Goal: Task Accomplishment & Management: Complete application form

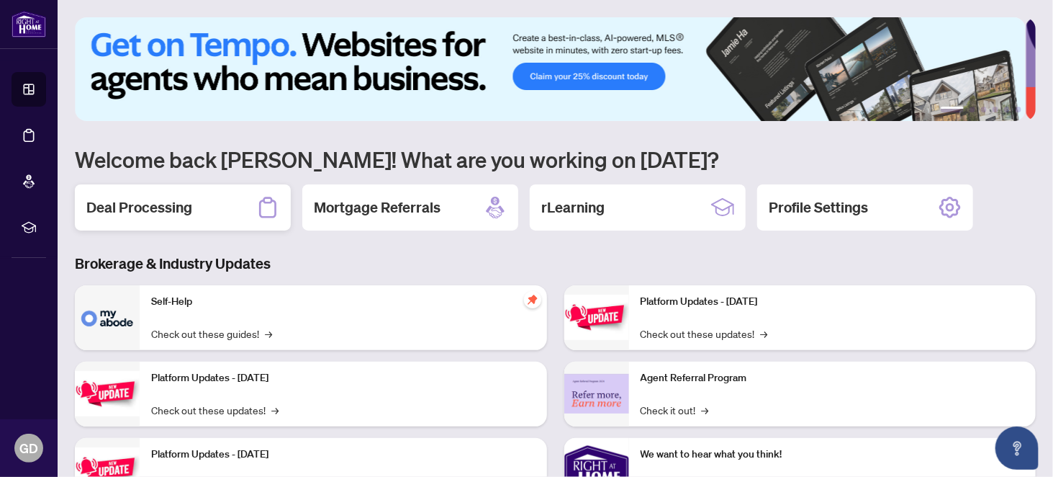
click at [118, 208] on h2 "Deal Processing" at bounding box center [139, 207] width 106 height 20
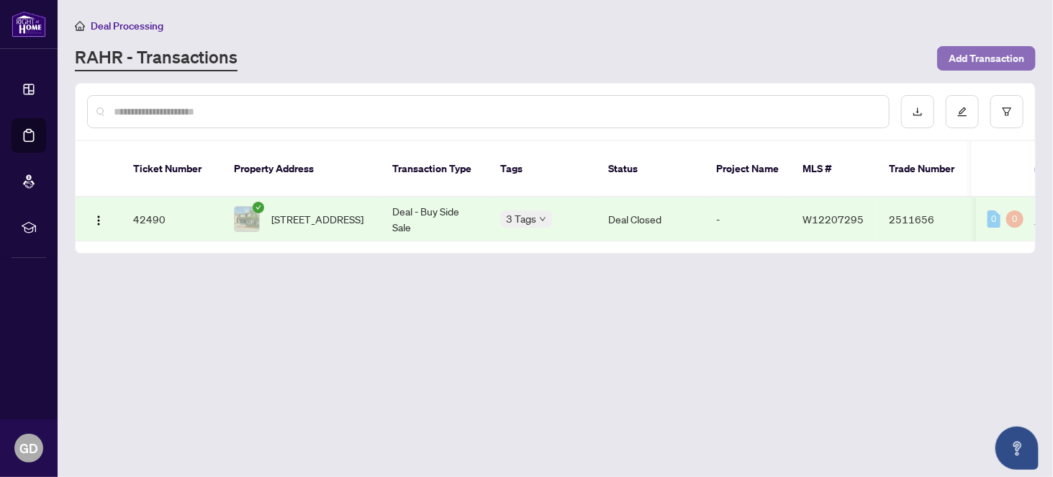
click at [993, 60] on span "Add Transaction" at bounding box center [987, 58] width 76 height 23
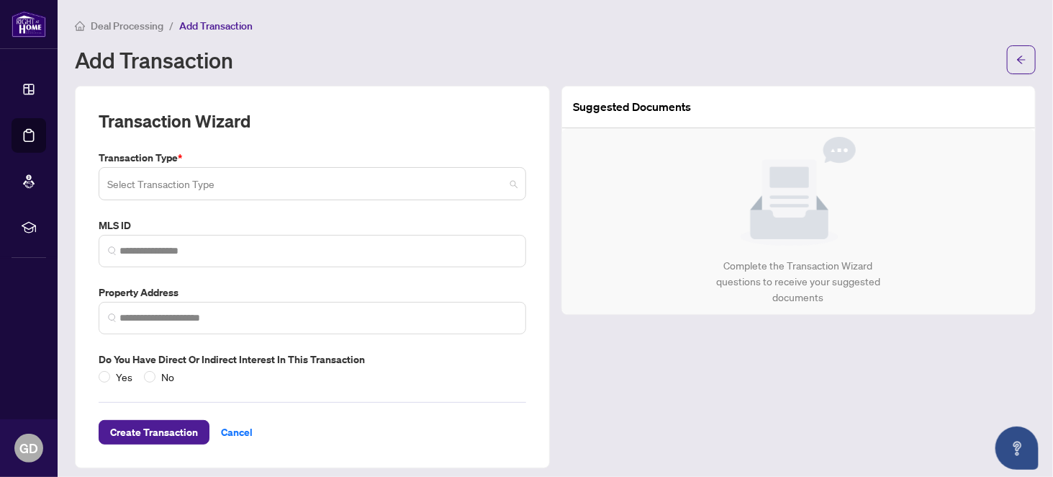
click at [161, 181] on input "search" at bounding box center [305, 186] width 397 height 32
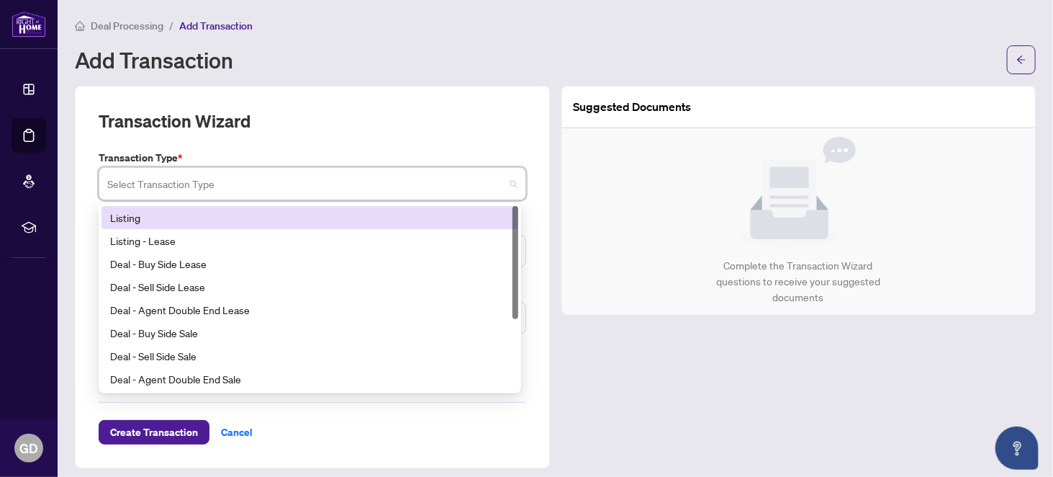
click at [133, 216] on div "Listing" at bounding box center [310, 217] width 400 height 16
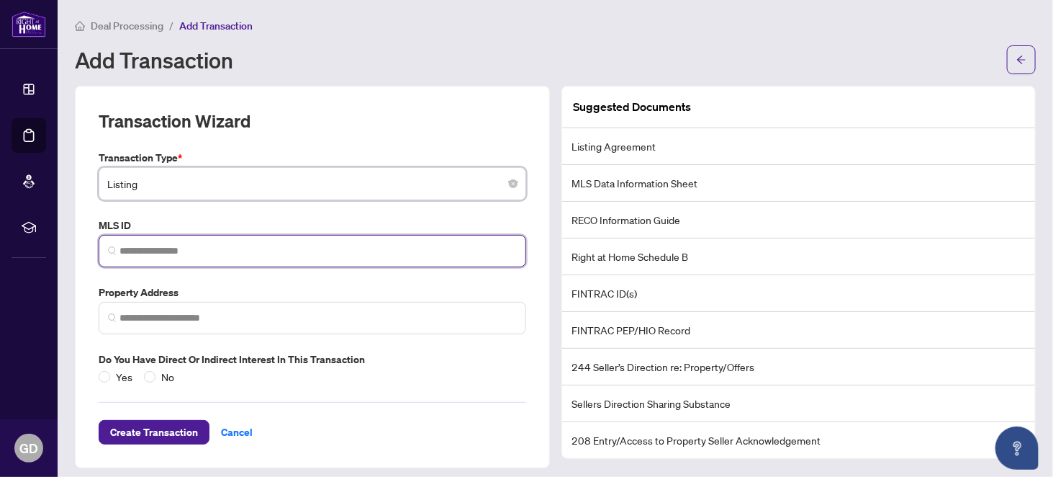
click at [142, 251] on input "search" at bounding box center [318, 250] width 397 height 15
type input "*********"
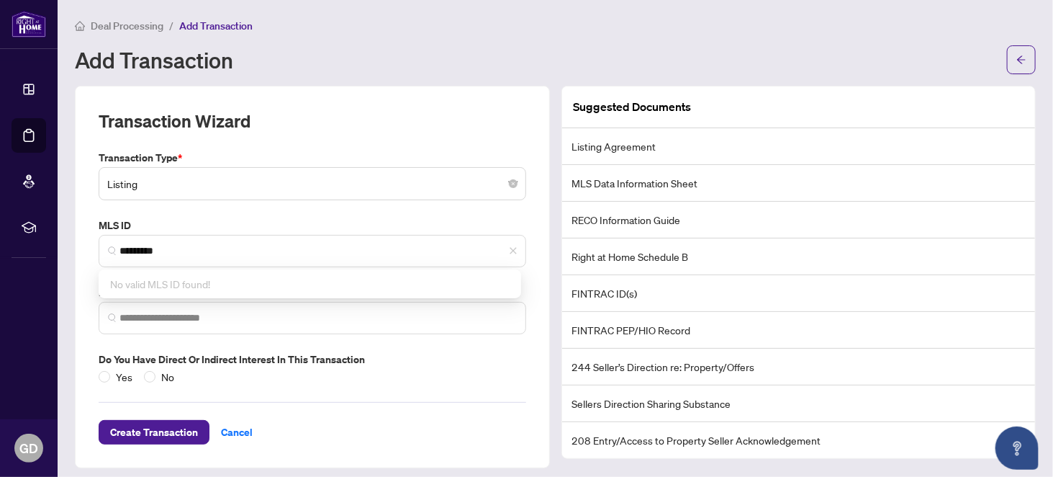
click at [380, 377] on div "Yes No" at bounding box center [313, 377] width 428 height 16
click at [159, 315] on input "search" at bounding box center [318, 317] width 397 height 15
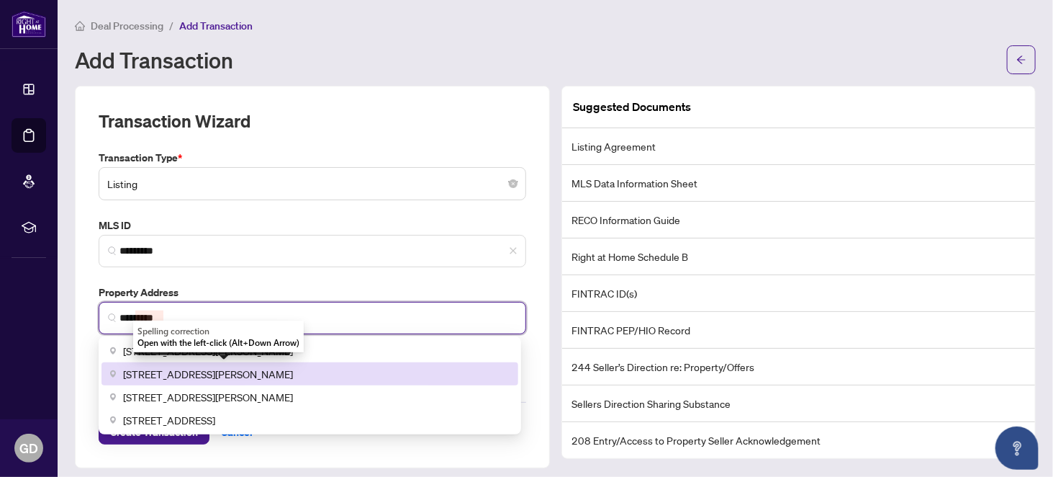
click at [181, 372] on span "[STREET_ADDRESS][PERSON_NAME]" at bounding box center [208, 374] width 170 height 16
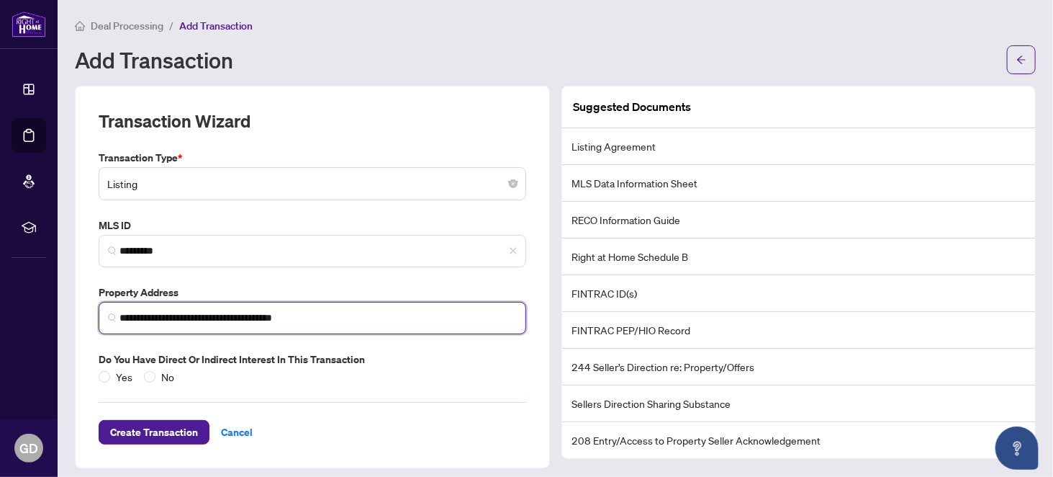
type input "**********"
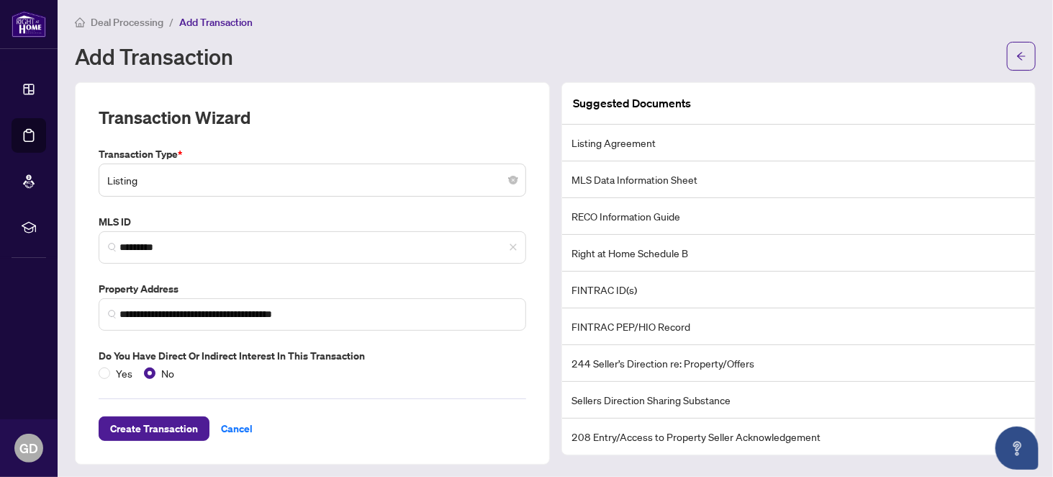
scroll to position [4, 0]
click at [150, 428] on span "Create Transaction" at bounding box center [154, 427] width 88 height 23
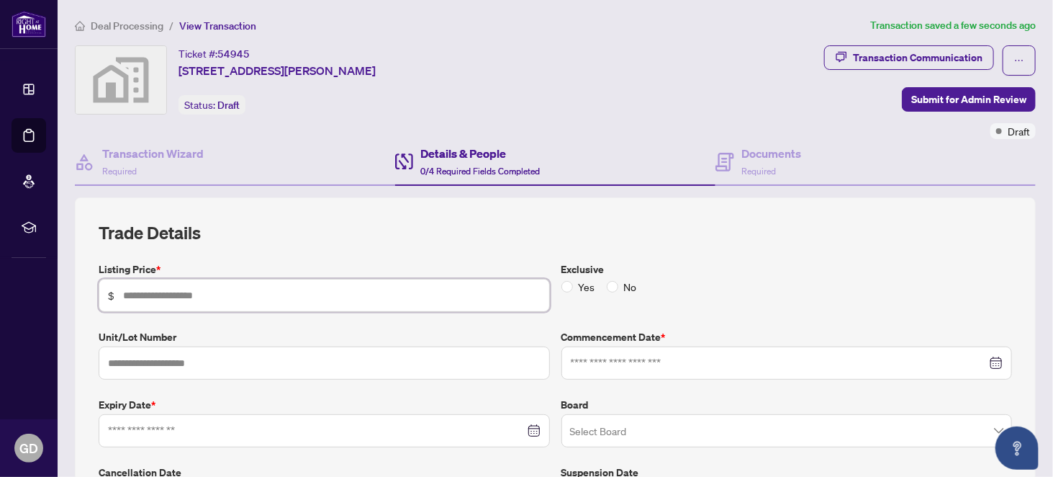
click at [220, 295] on input "text" at bounding box center [332, 295] width 418 height 16
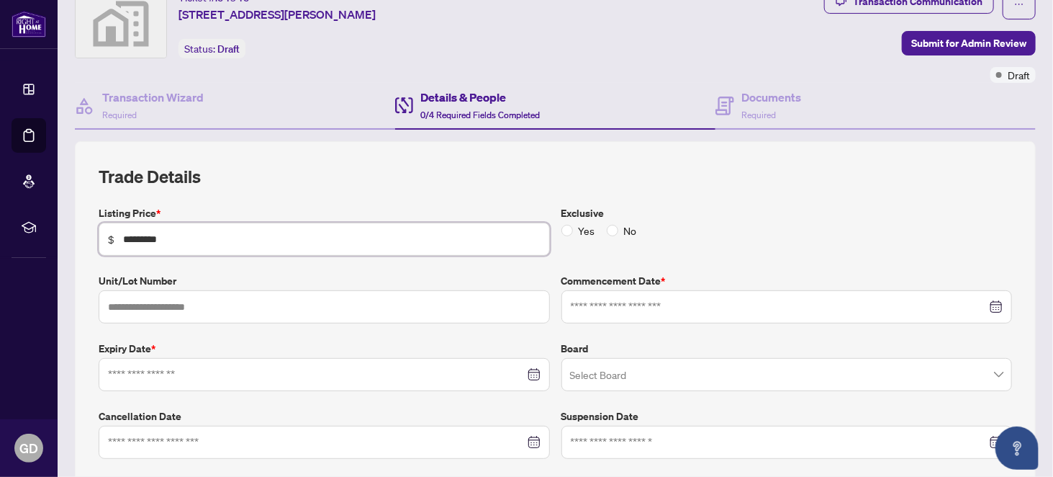
scroll to position [144, 0]
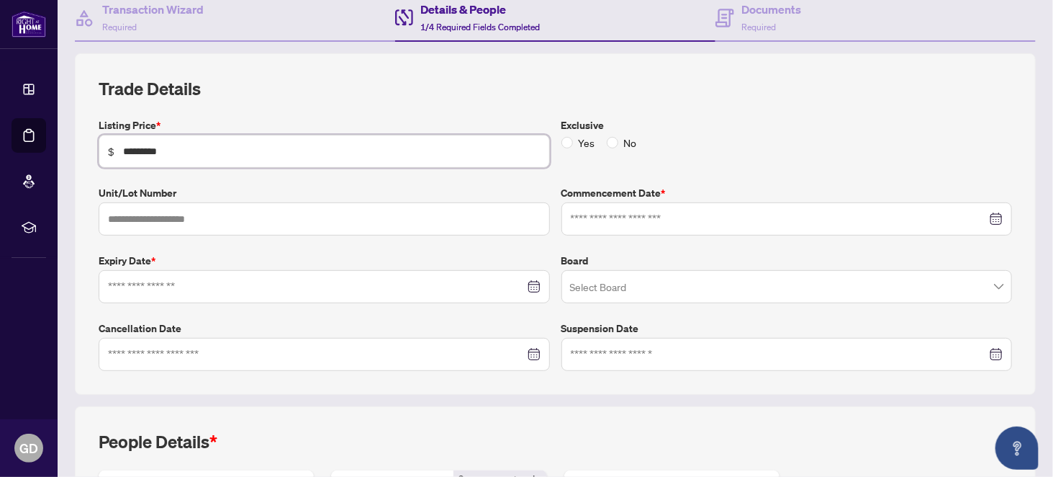
type input "*********"
click at [629, 217] on input at bounding box center [779, 219] width 417 height 16
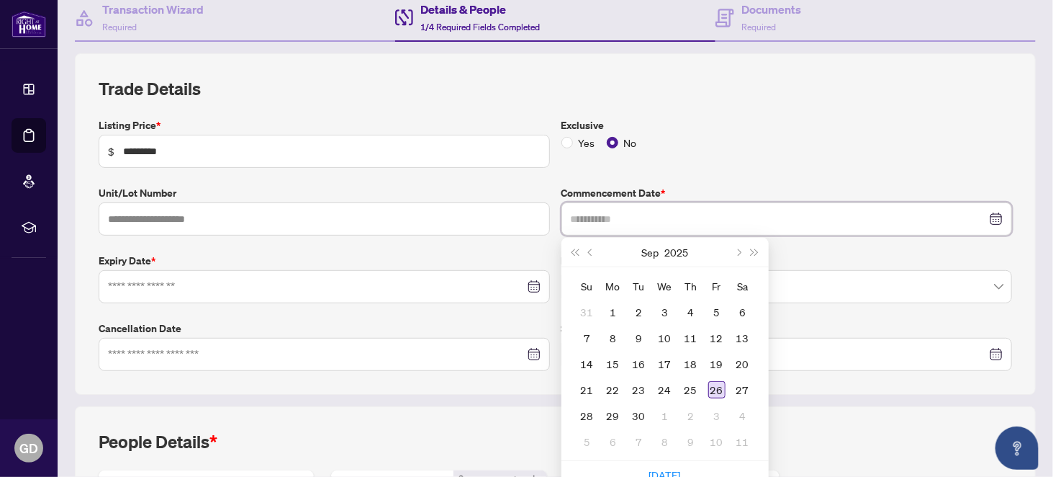
type input "**********"
click at [712, 382] on div "26" at bounding box center [716, 389] width 17 height 17
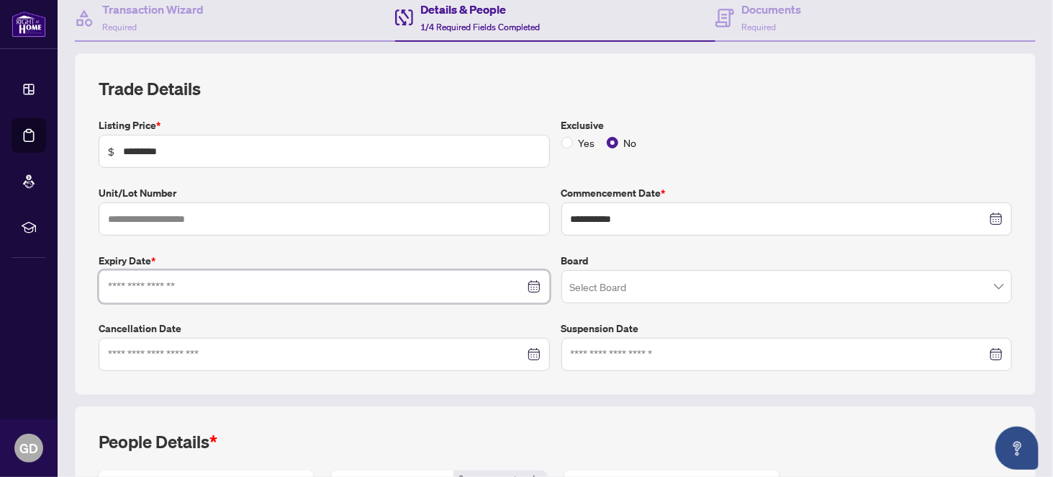
click at [159, 279] on input at bounding box center [316, 287] width 417 height 16
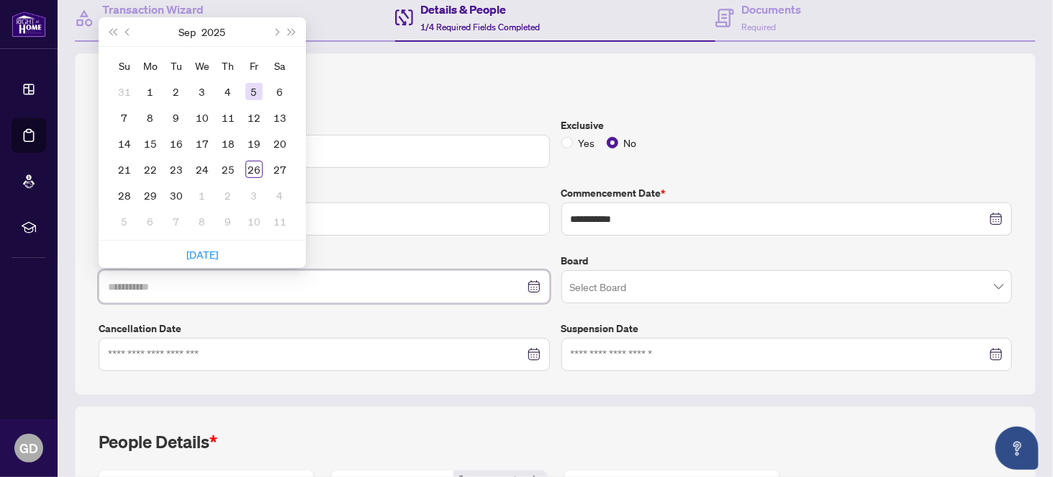
type input "**********"
click at [274, 28] on span "Next month (PageDown)" at bounding box center [275, 31] width 7 height 7
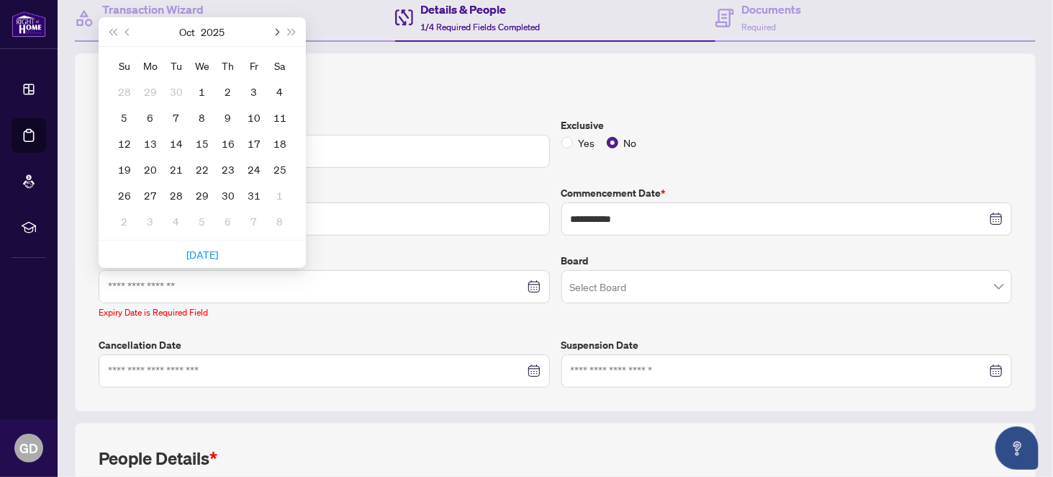
click at [274, 28] on span "Next month (PageDown)" at bounding box center [275, 31] width 7 height 7
click at [273, 28] on span "Next month (PageDown)" at bounding box center [275, 31] width 7 height 7
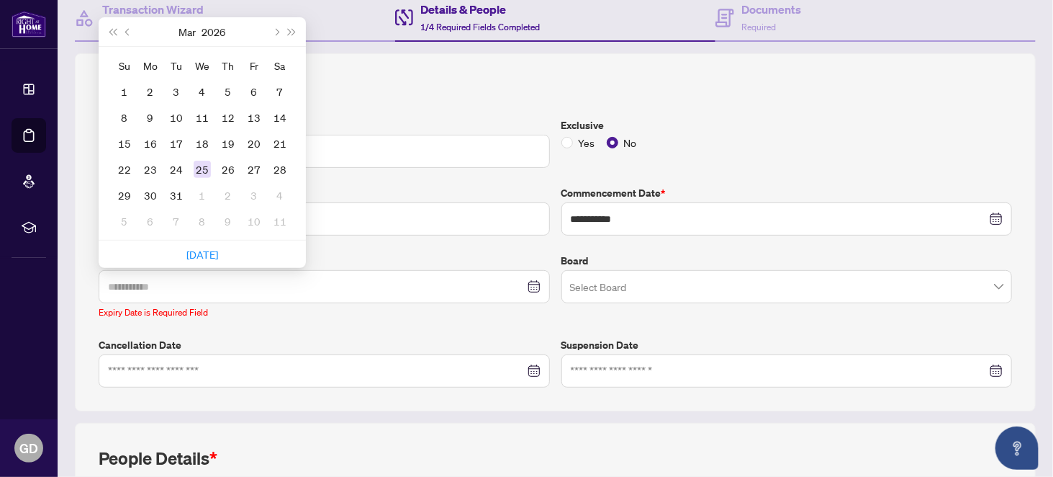
type input "**********"
click at [200, 164] on div "25" at bounding box center [202, 169] width 17 height 17
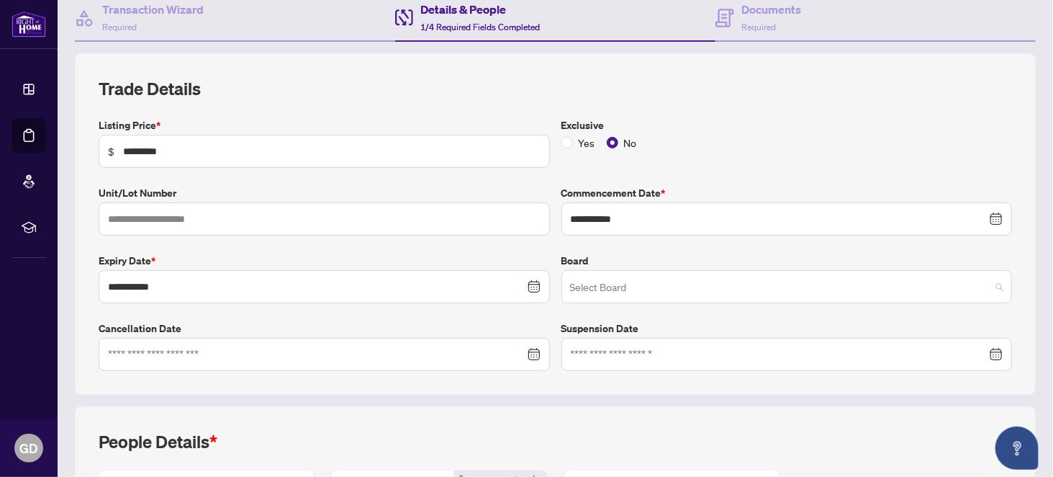
click at [595, 292] on input "search" at bounding box center [780, 289] width 421 height 32
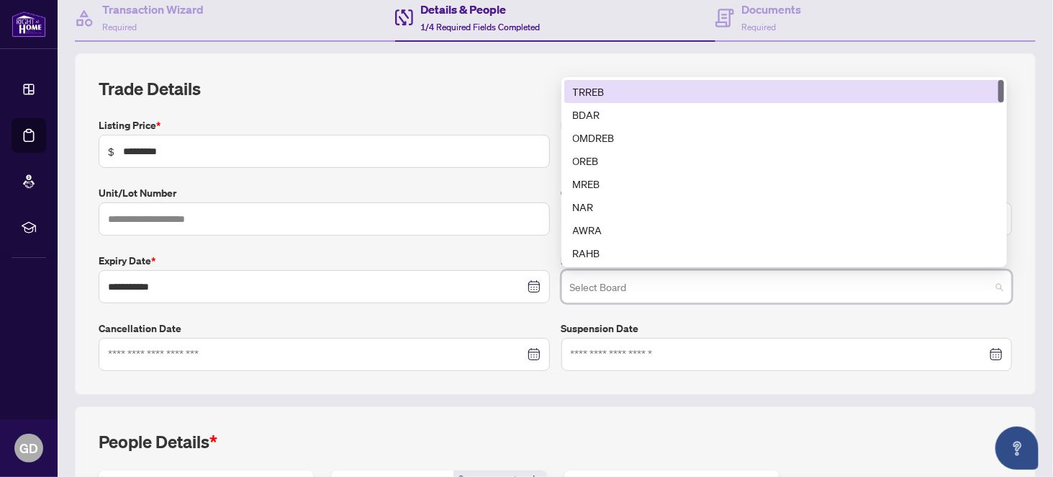
click at [582, 84] on div "TRREB" at bounding box center [784, 92] width 423 height 16
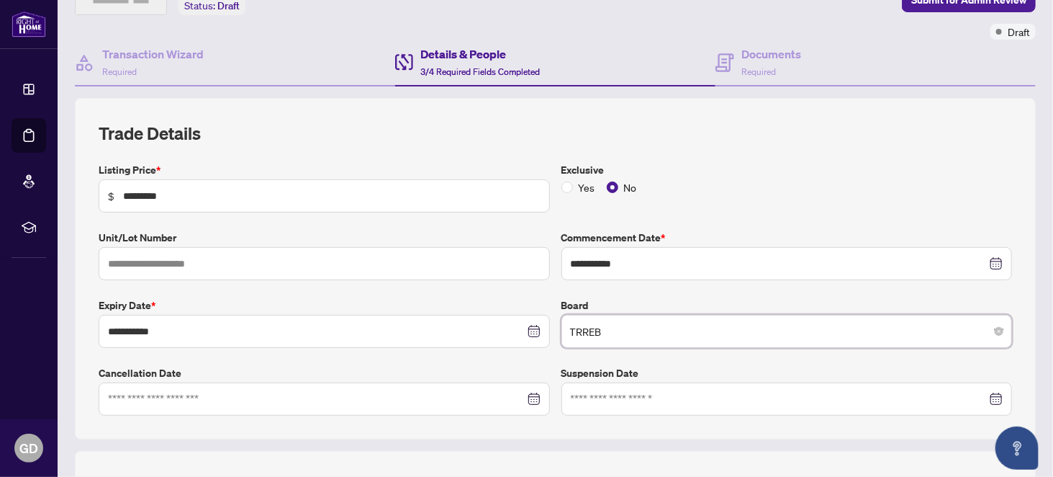
scroll to position [0, 0]
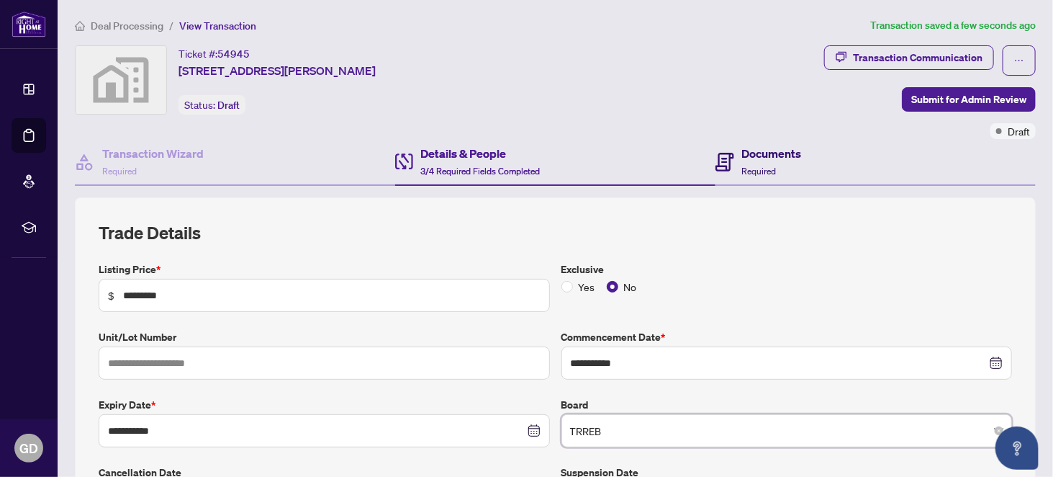
click at [756, 150] on h4 "Documents" at bounding box center [772, 153] width 60 height 17
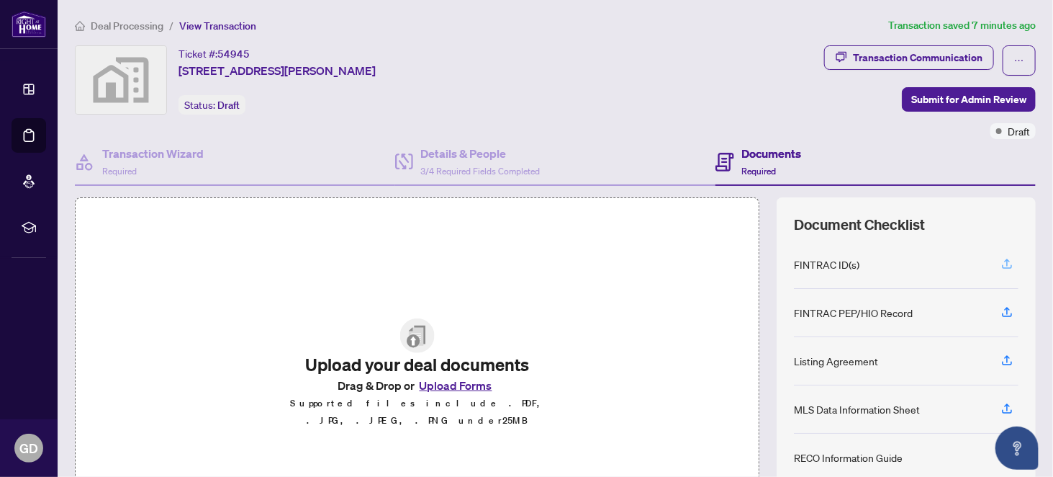
click at [1001, 257] on icon "button" at bounding box center [1007, 263] width 13 height 13
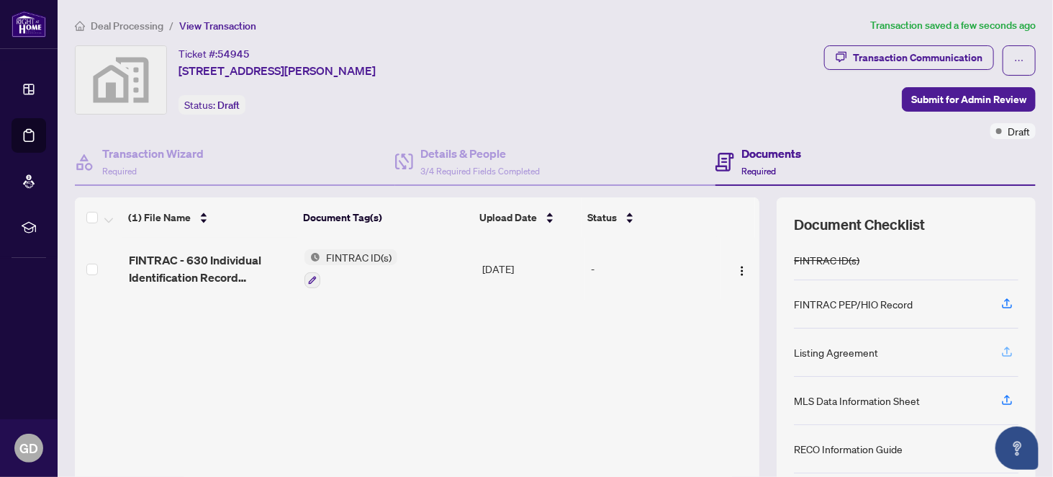
click at [1004, 346] on icon "button" at bounding box center [1007, 349] width 6 height 7
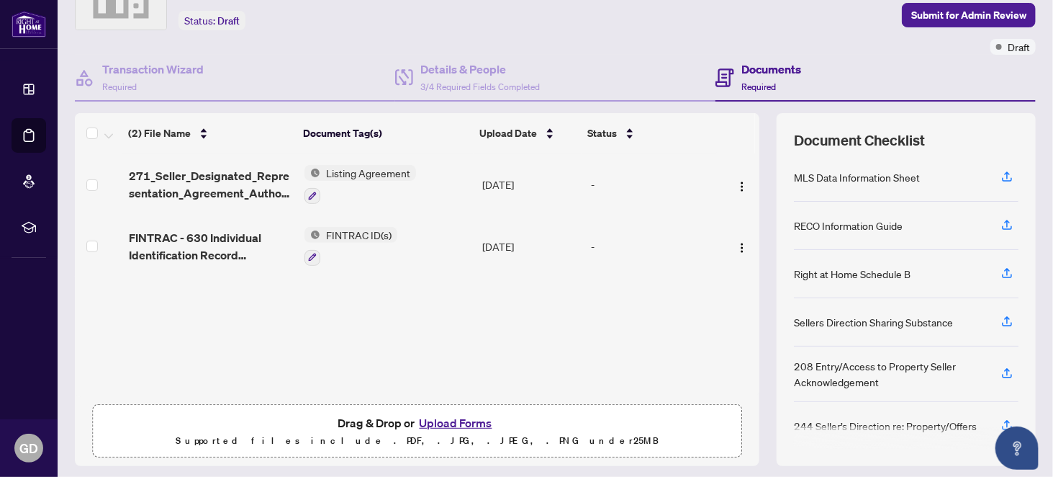
scroll to position [124, 0]
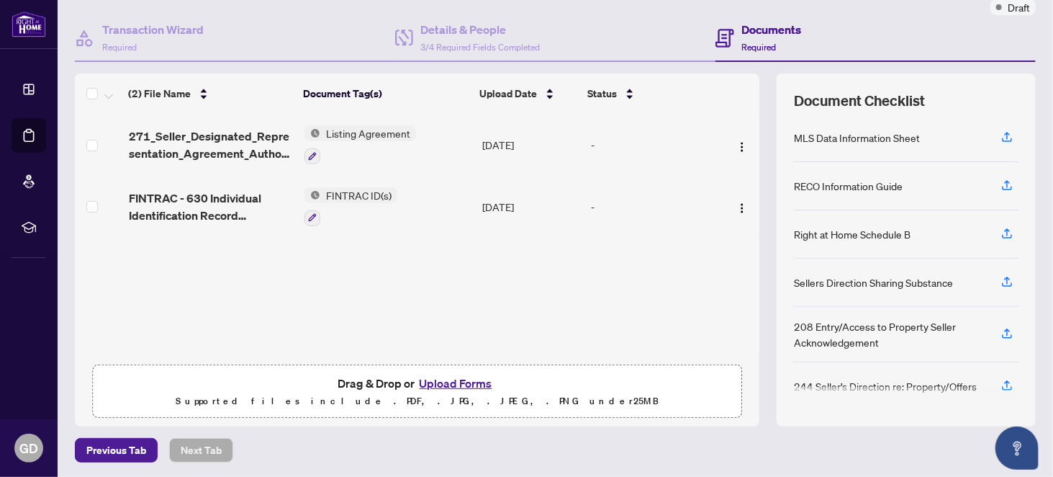
click at [436, 380] on button "Upload Forms" at bounding box center [455, 383] width 81 height 19
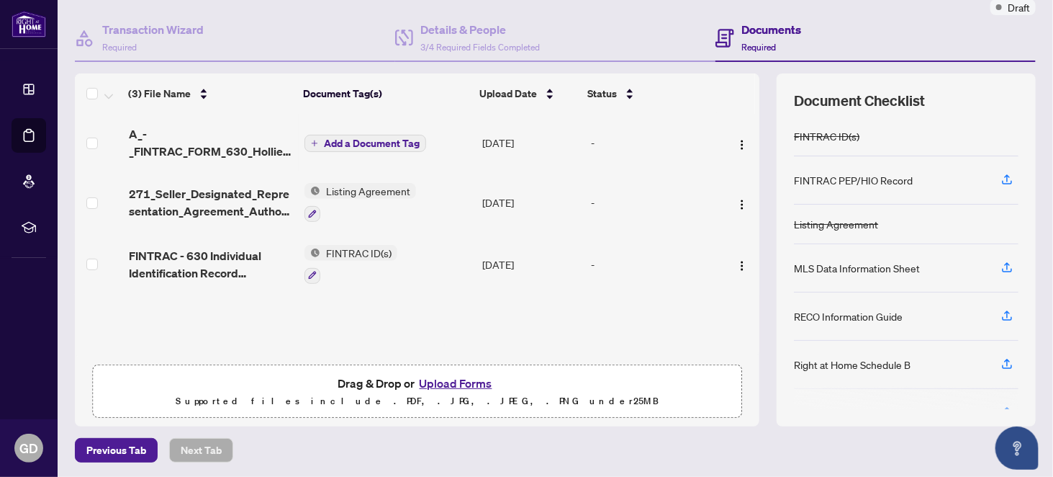
click at [311, 135] on button "Add a Document Tag" at bounding box center [366, 143] width 122 height 17
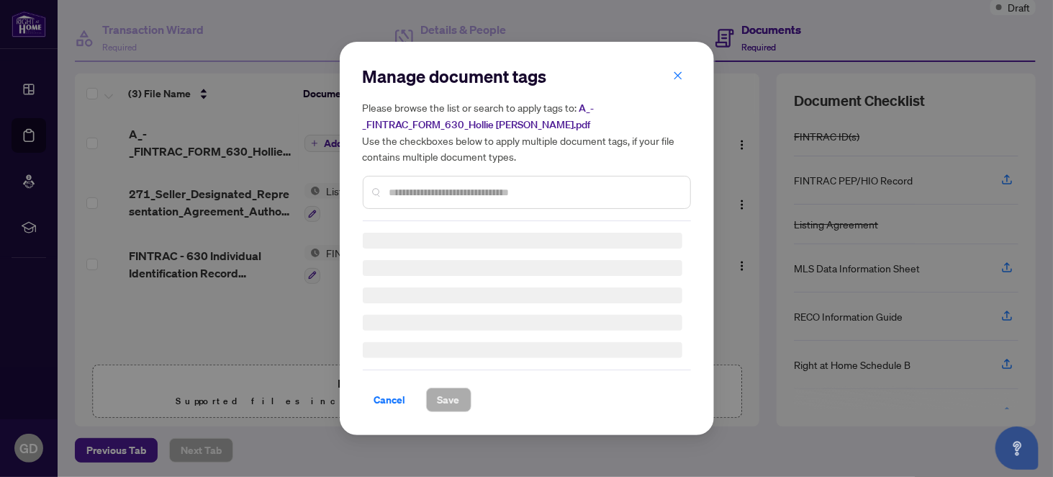
click at [462, 192] on div "Manage document tags Please browse the list or search to apply tags to: A_-_FIN…" at bounding box center [527, 143] width 328 height 156
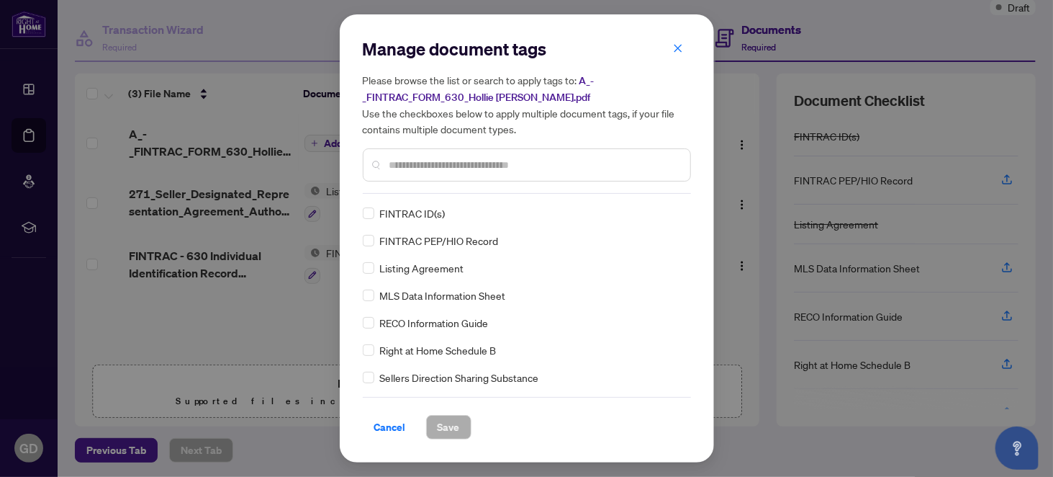
click at [429, 212] on span "FINTRAC ID(s)" at bounding box center [413, 213] width 66 height 16
click at [441, 425] on span "Save" at bounding box center [449, 426] width 22 height 23
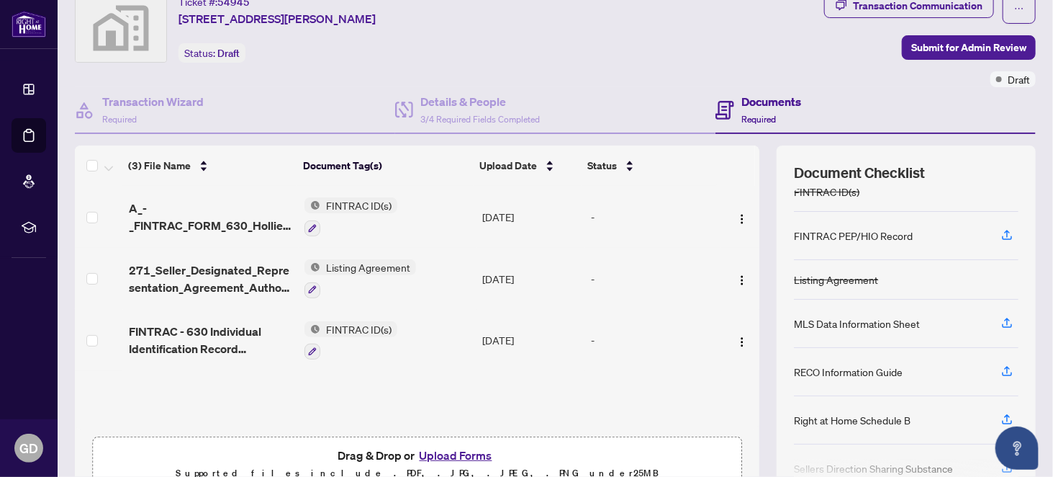
scroll to position [0, 0]
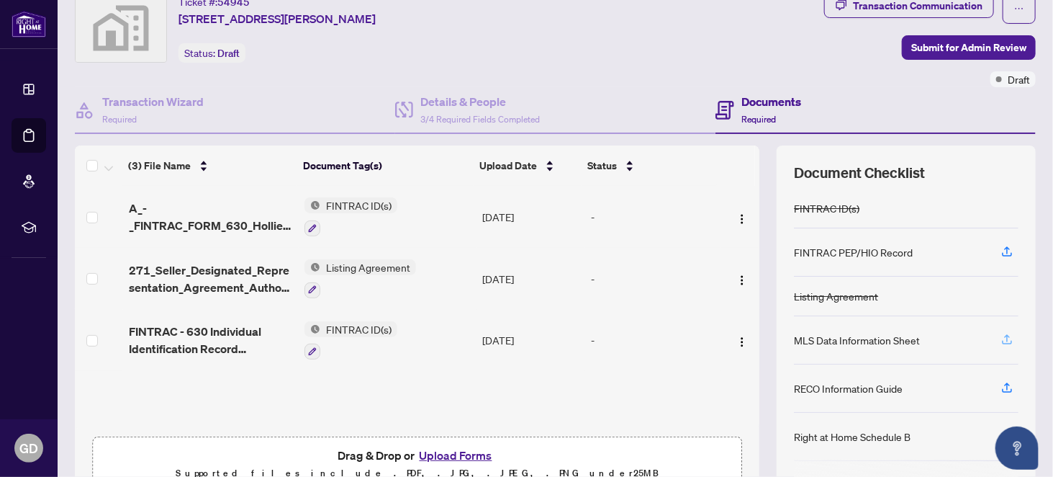
click at [1001, 333] on icon "button" at bounding box center [1007, 339] width 13 height 13
click at [1001, 335] on icon "button" at bounding box center [1007, 339] width 13 height 13
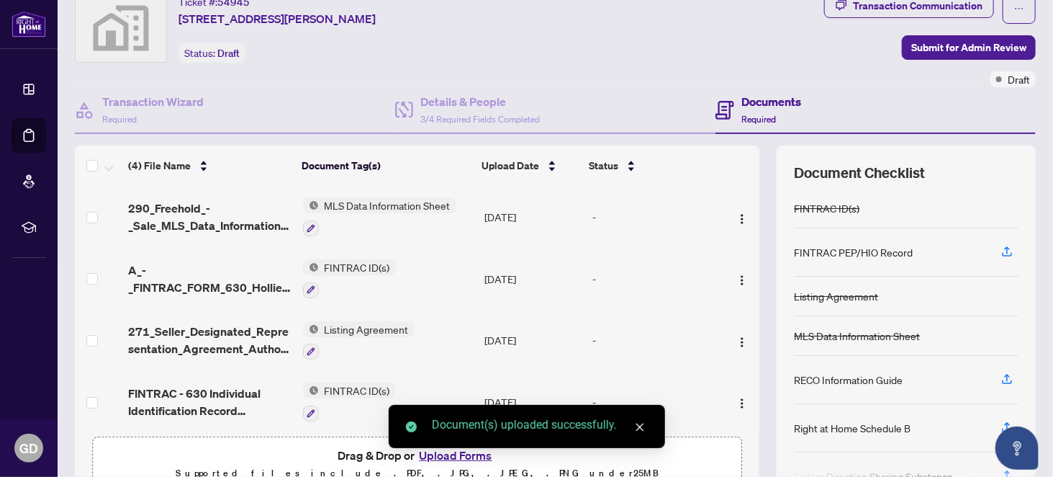
scroll to position [72, 0]
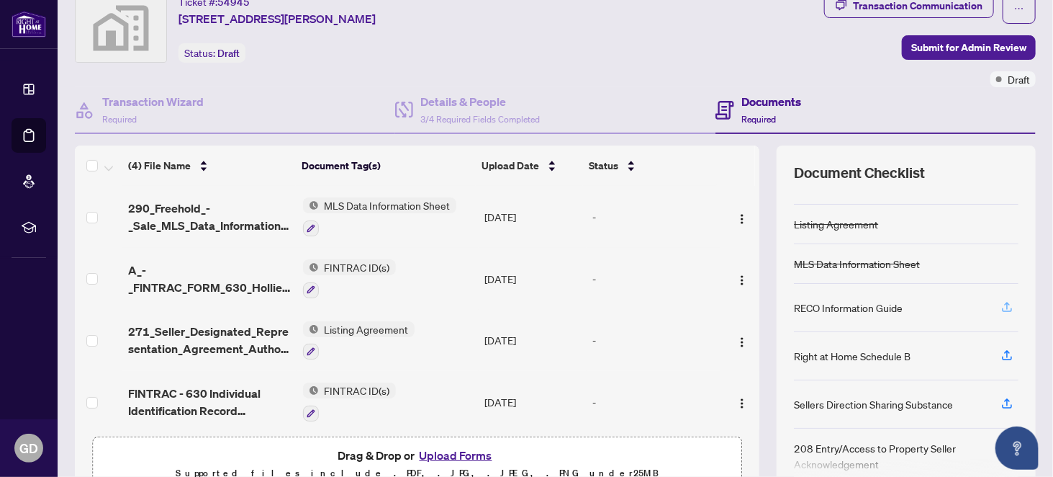
click at [1001, 300] on icon "button" at bounding box center [1007, 306] width 13 height 13
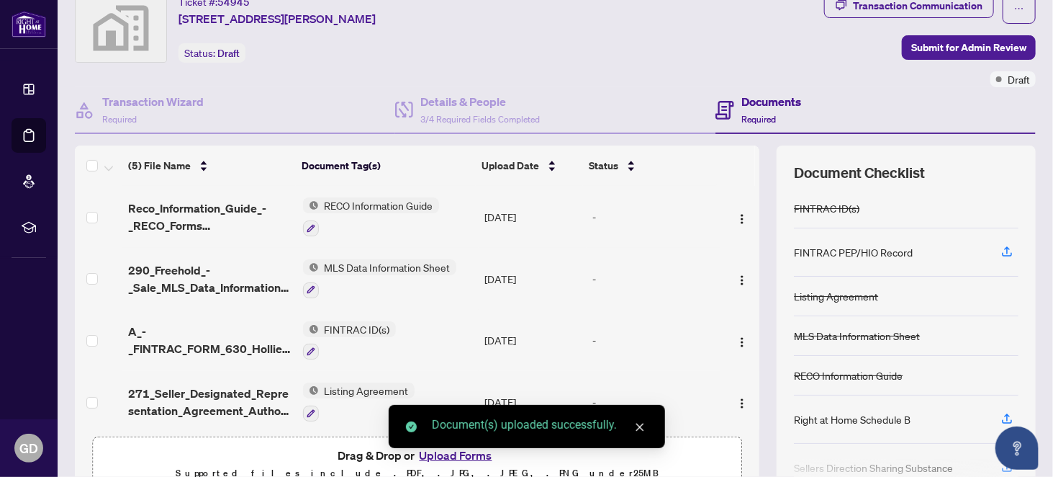
scroll to position [65, 0]
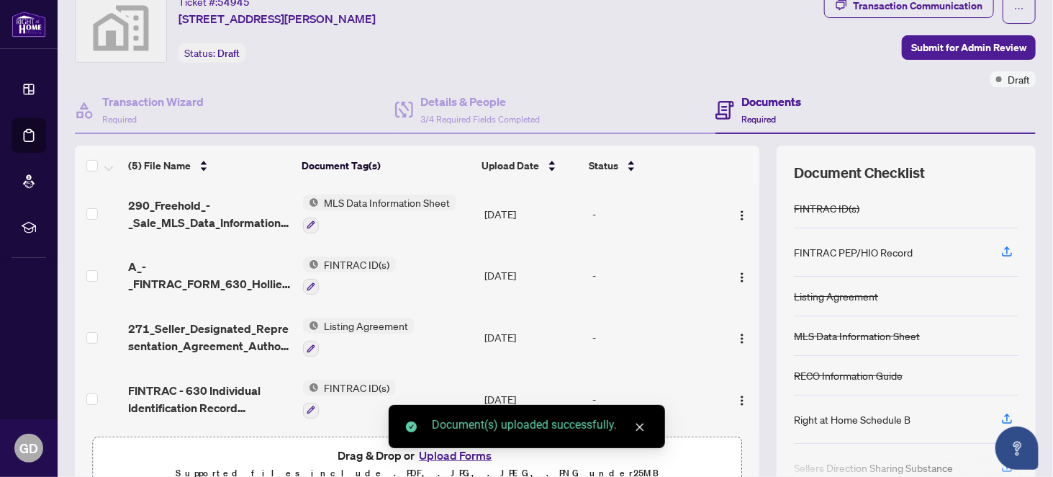
click at [446, 448] on div "Document(s) uploaded successfully." at bounding box center [527, 426] width 276 height 43
click at [643, 428] on icon "close" at bounding box center [640, 427] width 10 height 10
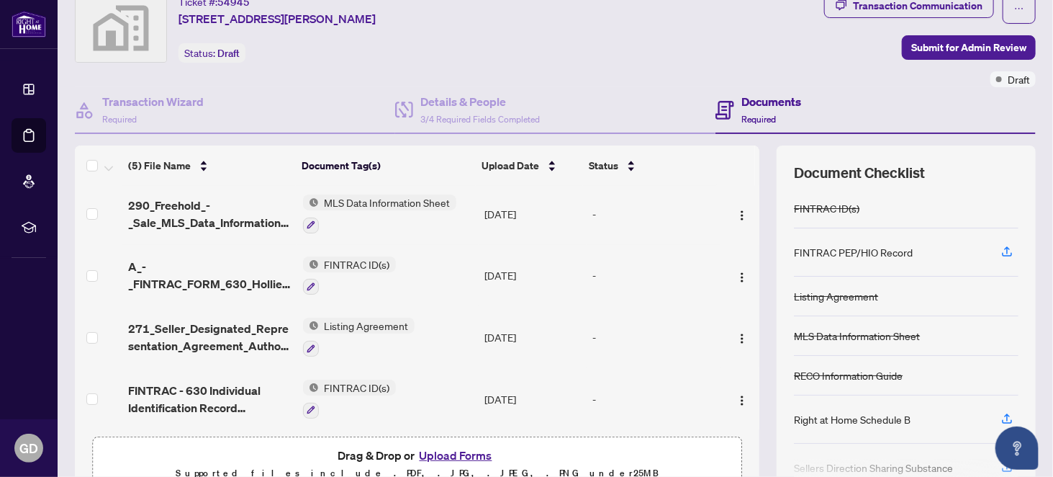
click at [451, 452] on button "Upload Forms" at bounding box center [455, 455] width 81 height 19
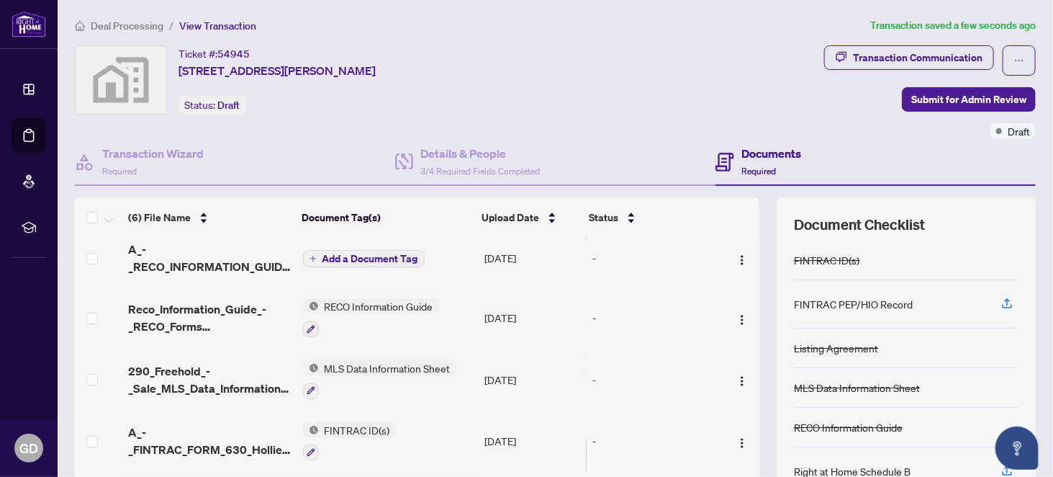
scroll to position [0, 0]
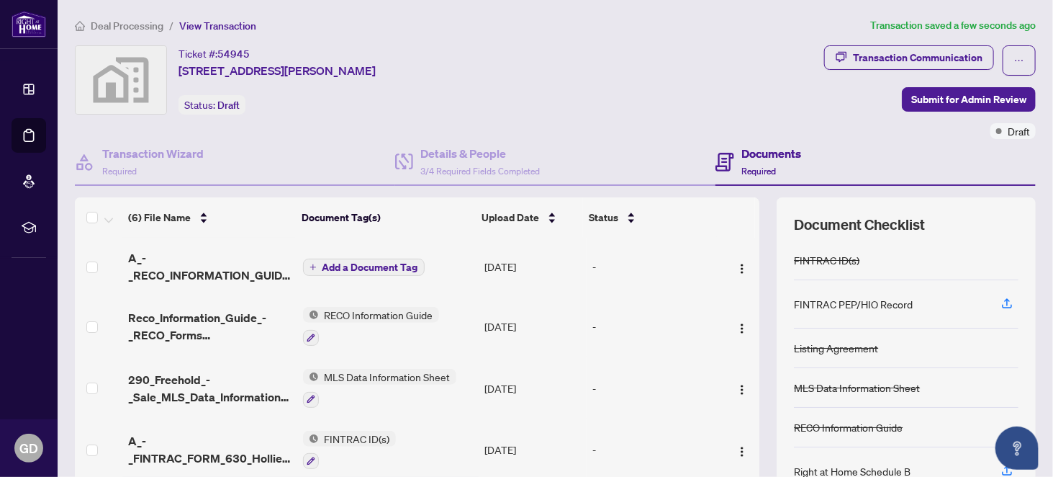
click at [361, 264] on span "Add a Document Tag" at bounding box center [371, 267] width 96 height 10
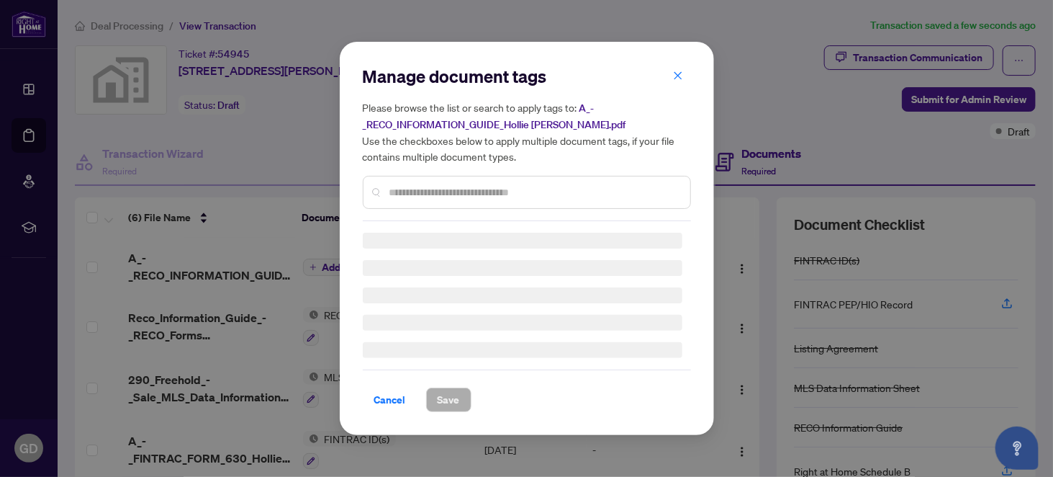
click at [413, 186] on div "Manage document tags Please browse the list or search to apply tags to: A_-_REC…" at bounding box center [527, 143] width 328 height 156
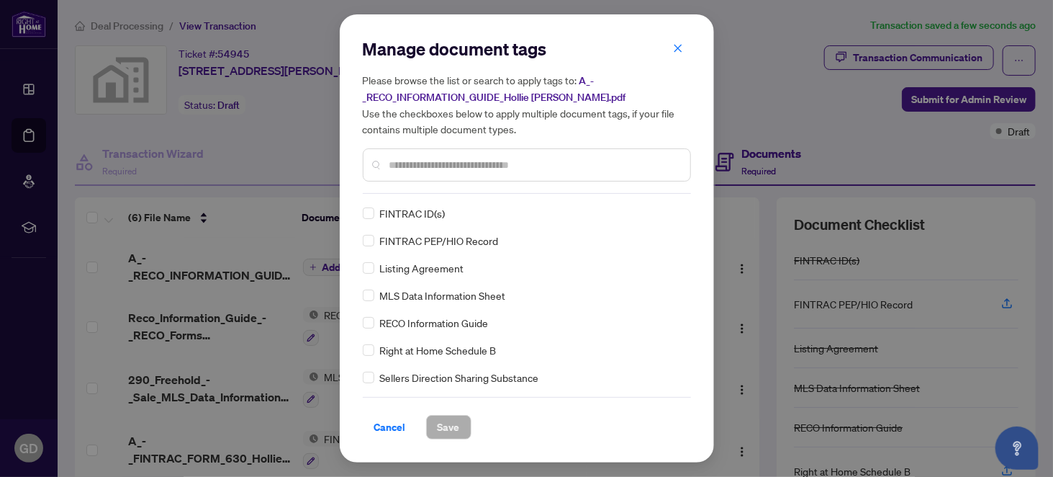
click at [412, 177] on div at bounding box center [527, 164] width 328 height 33
click at [407, 167] on input "text" at bounding box center [533, 165] width 289 height 16
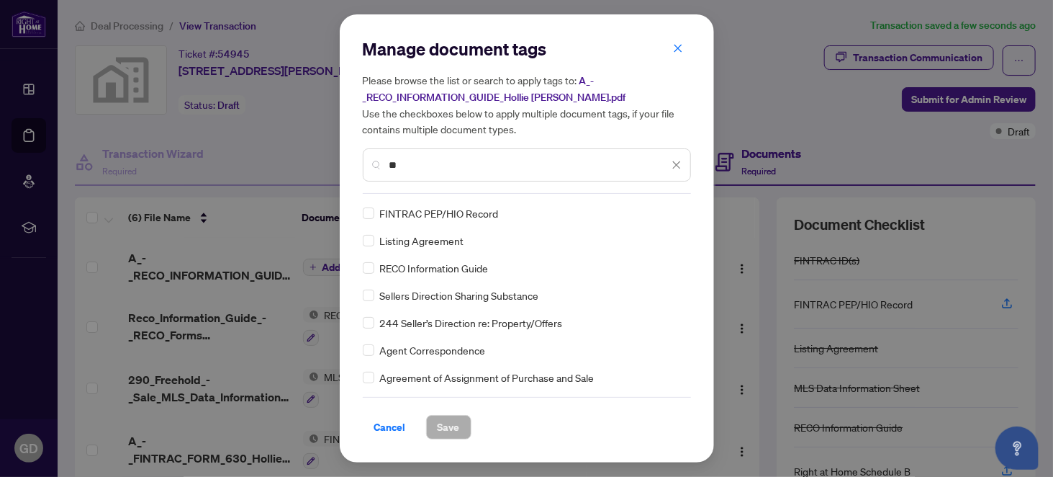
type input "**"
click at [451, 423] on span "Save" at bounding box center [449, 426] width 22 height 23
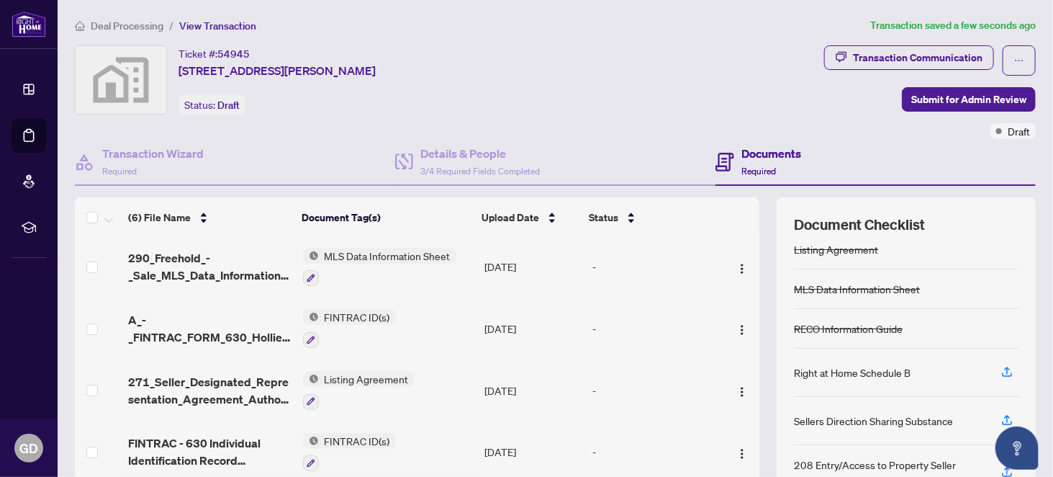
scroll to position [114, 0]
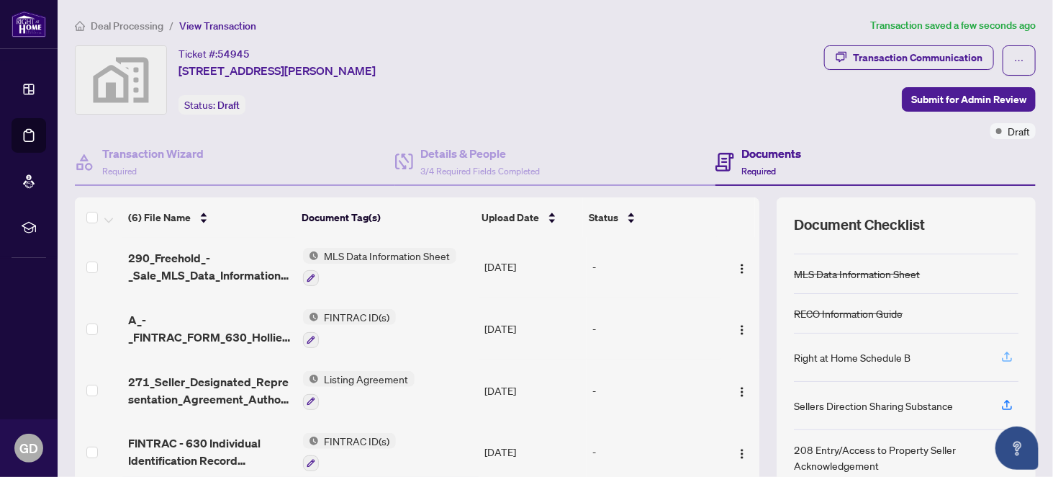
click at [1001, 350] on icon "button" at bounding box center [1007, 356] width 13 height 13
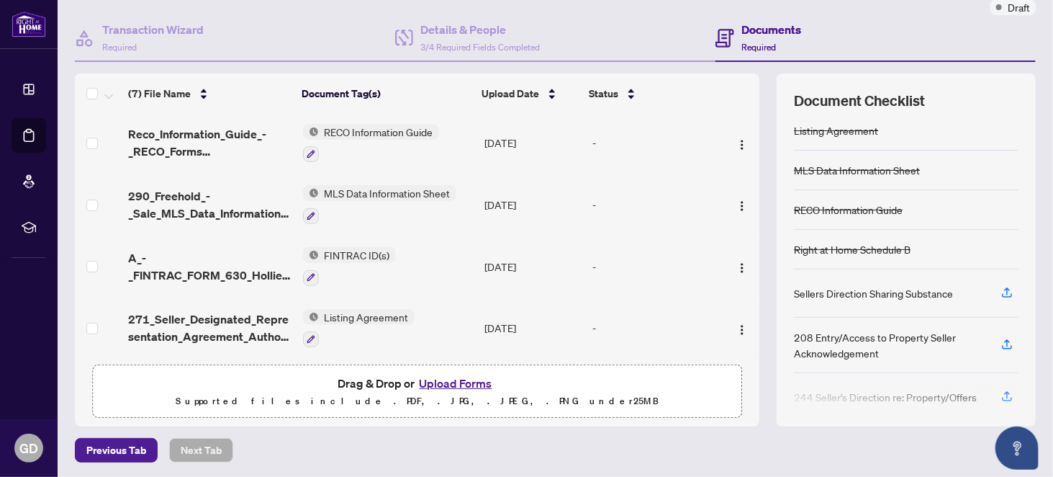
scroll to position [107, 0]
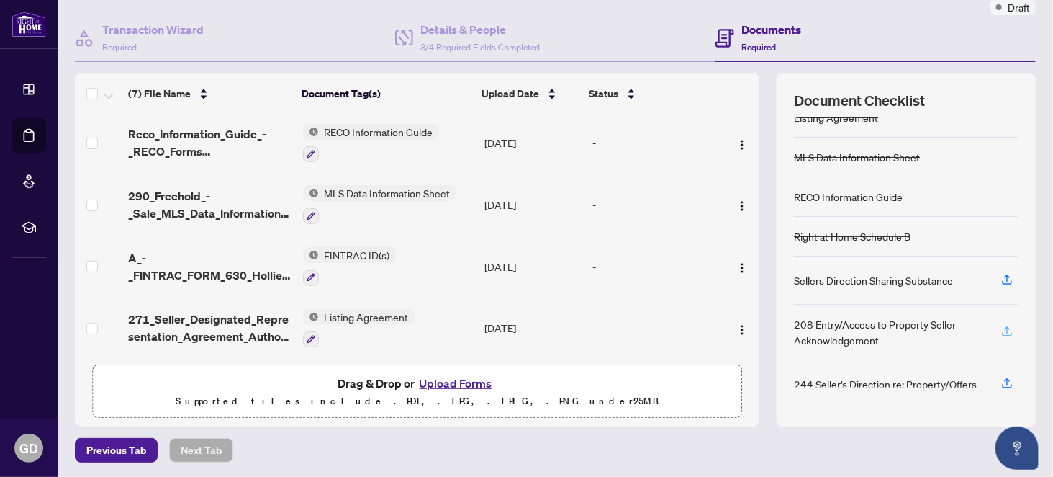
click at [1001, 325] on icon "button" at bounding box center [1007, 331] width 13 height 13
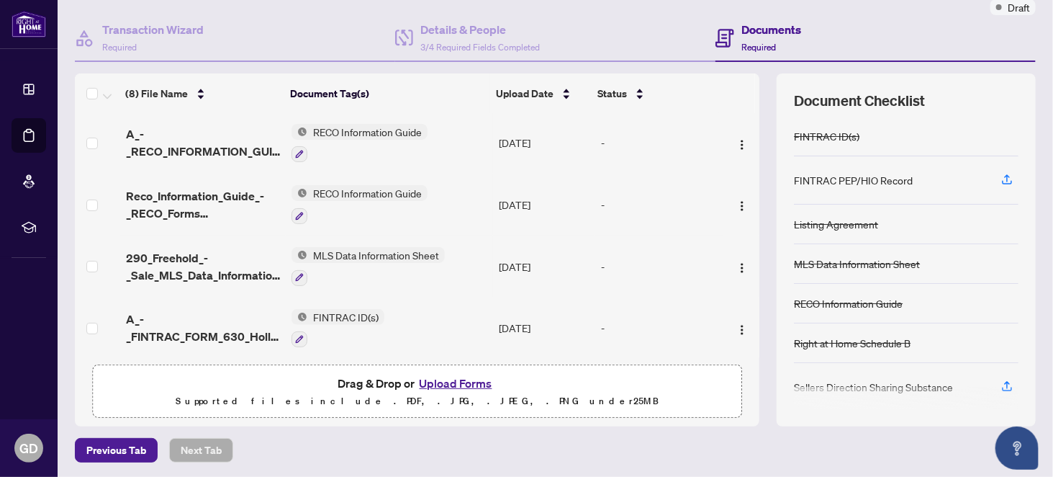
click at [999, 120] on div "FINTRAC ID(s)" at bounding box center [906, 137] width 225 height 40
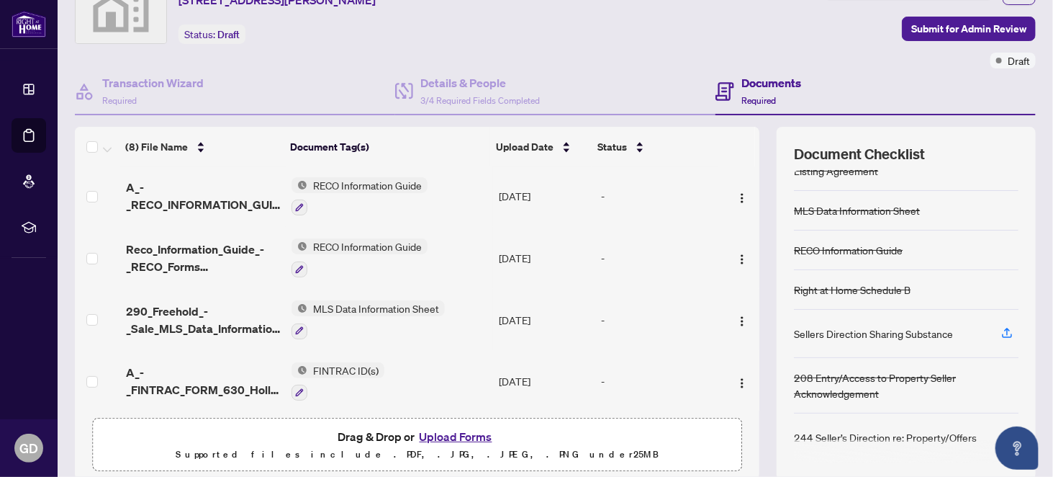
scroll to position [124, 0]
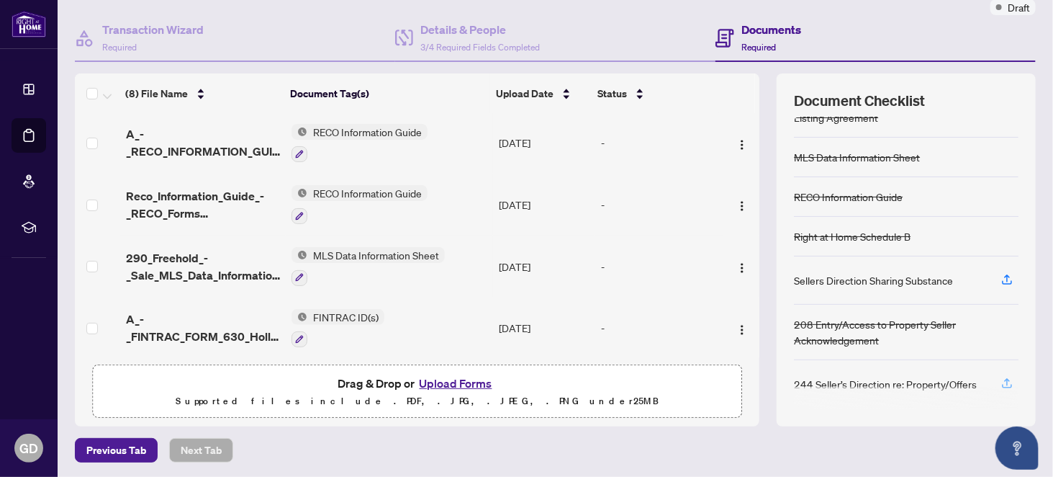
click at [1001, 377] on icon "button" at bounding box center [1007, 383] width 13 height 13
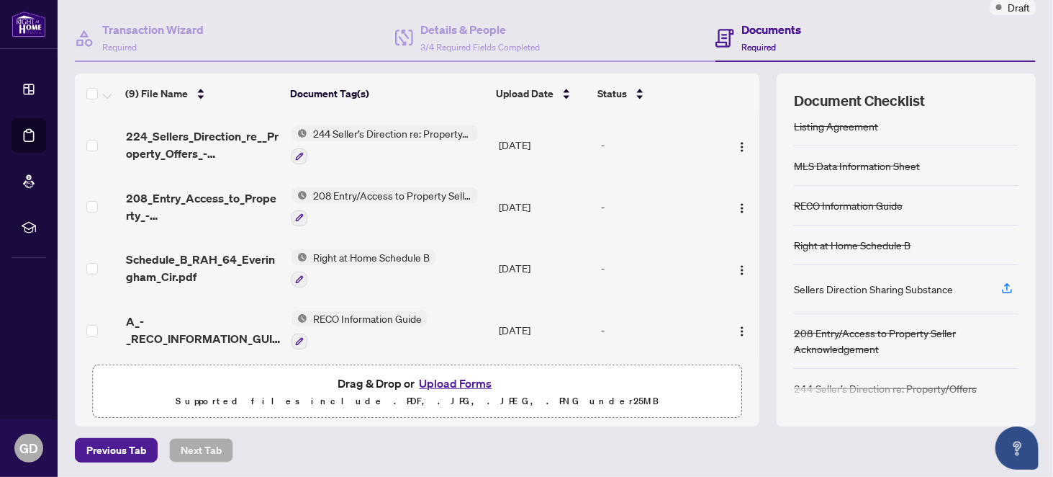
click at [448, 379] on button "Upload Forms" at bounding box center [455, 383] width 81 height 19
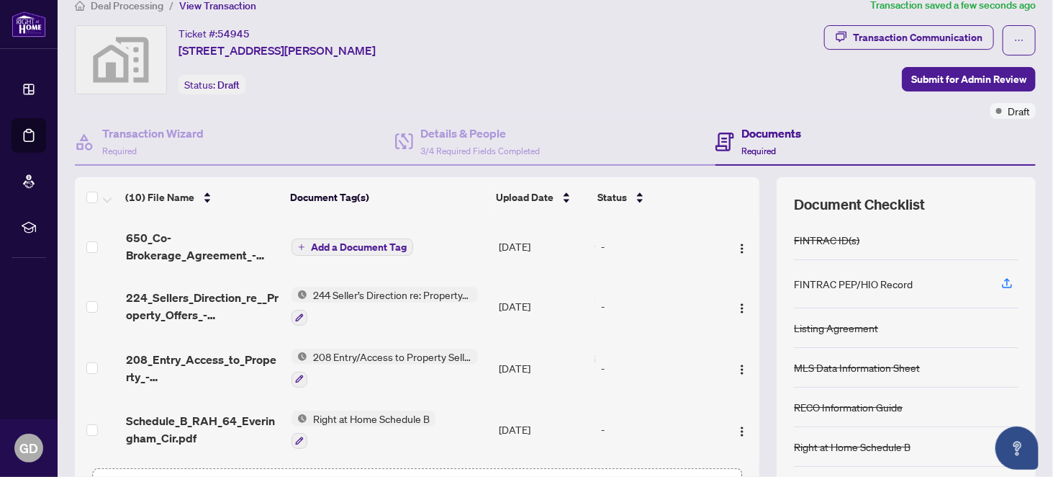
scroll to position [0, 0]
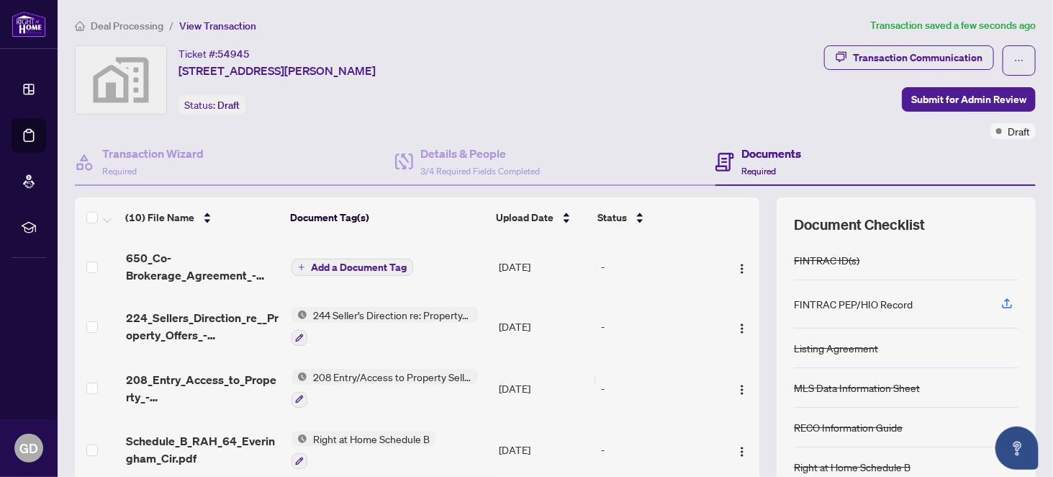
click at [345, 263] on span "Add a Document Tag" at bounding box center [359, 267] width 96 height 10
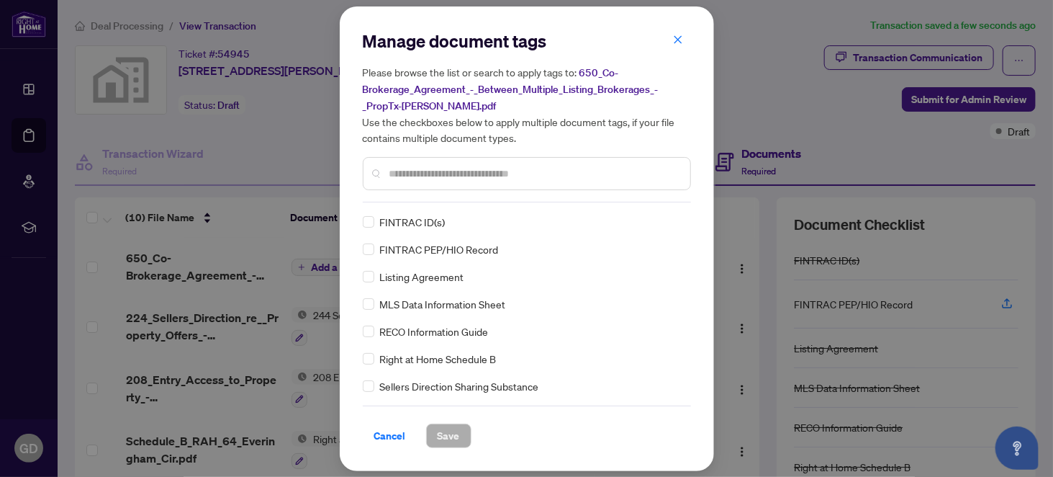
click at [464, 174] on input "text" at bounding box center [533, 174] width 289 height 16
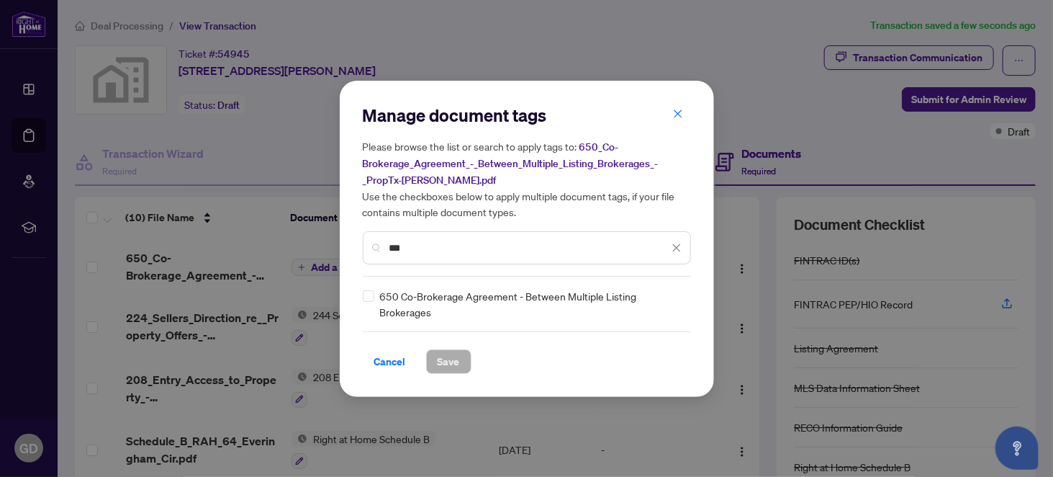
type input "***"
click at [448, 359] on span "Save" at bounding box center [449, 361] width 22 height 23
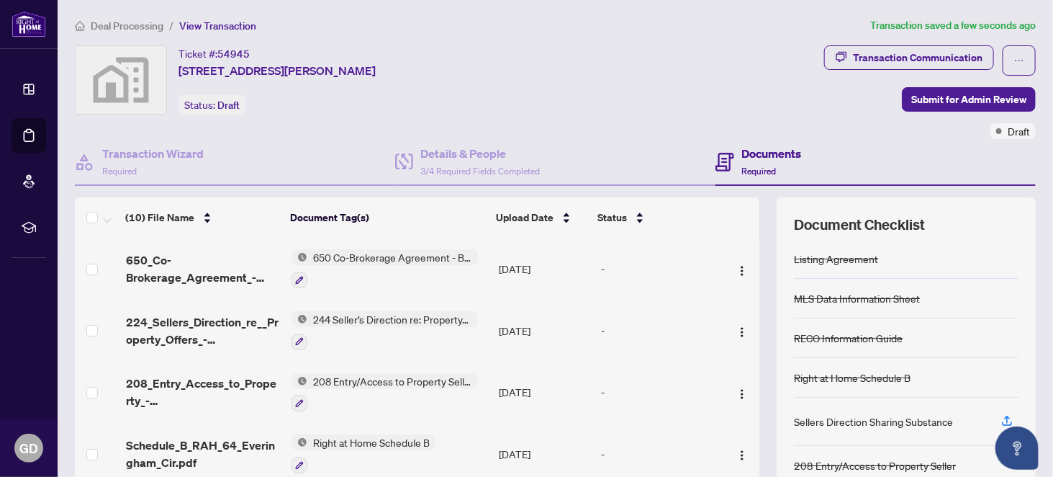
scroll to position [98, 0]
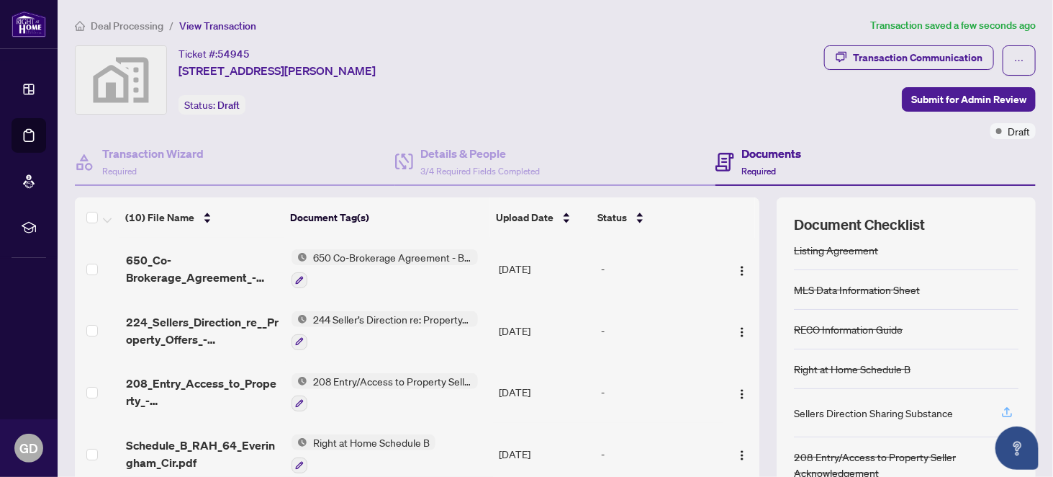
click at [1001, 405] on icon "button" at bounding box center [1007, 411] width 13 height 13
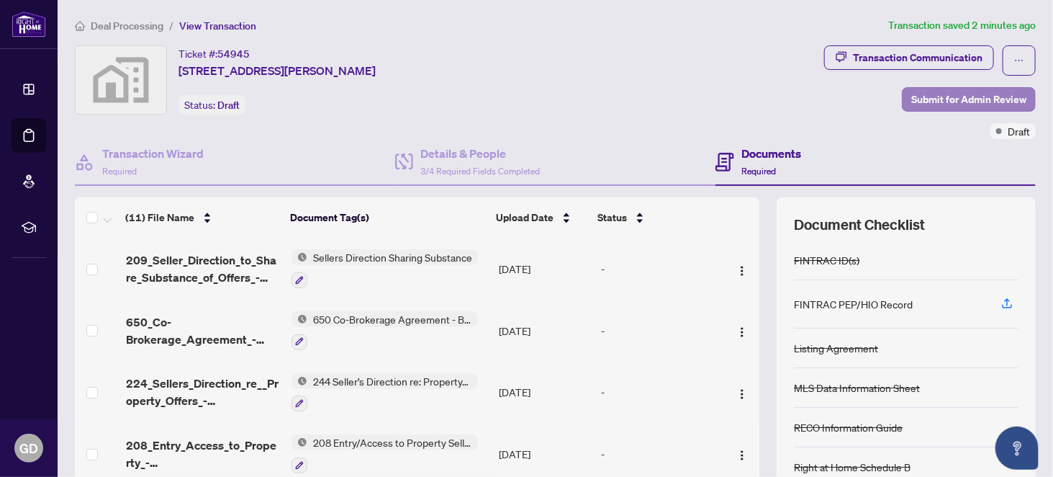
scroll to position [0, 0]
click at [930, 99] on span "Submit for Admin Review" at bounding box center [968, 99] width 115 height 23
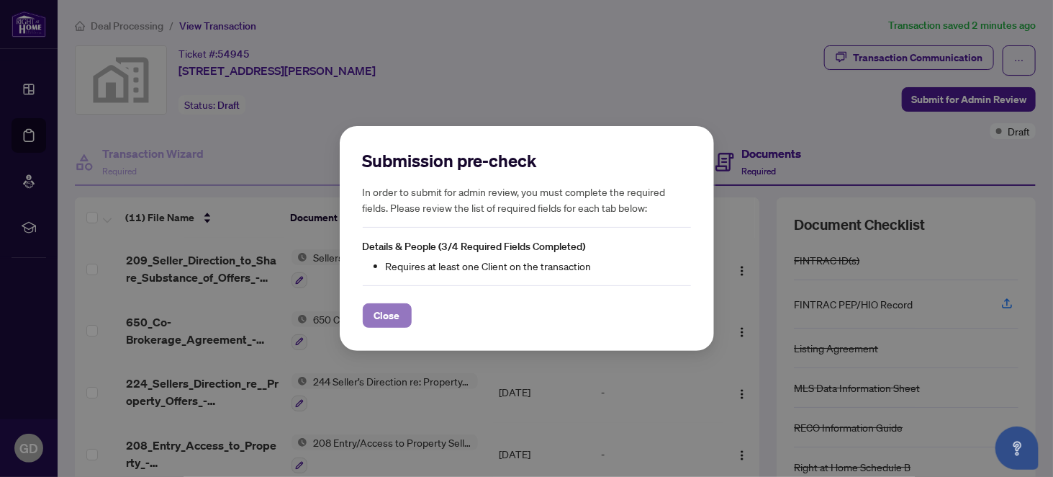
click at [380, 312] on span "Close" at bounding box center [387, 315] width 26 height 23
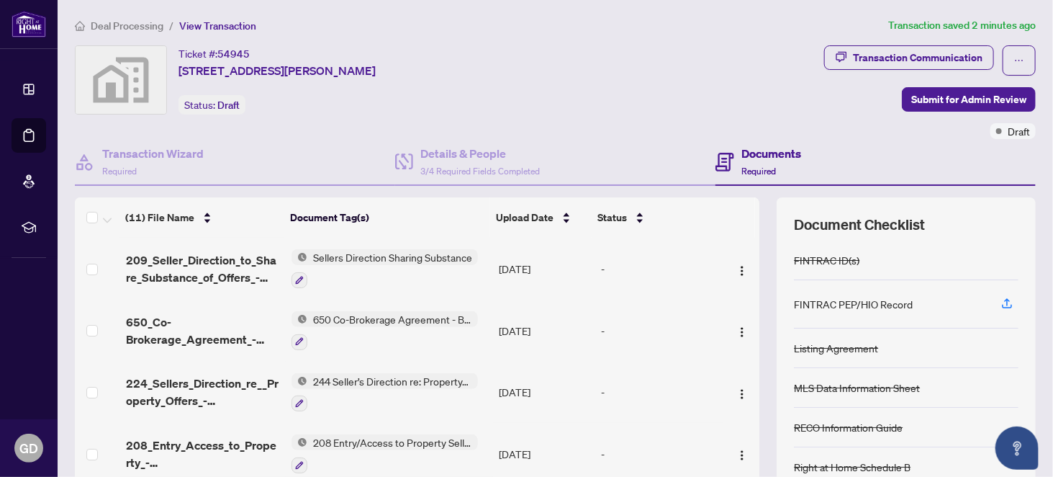
click at [743, 150] on h4 "Documents" at bounding box center [772, 153] width 60 height 17
click at [944, 101] on span "Submit for Admin Review" at bounding box center [968, 99] width 115 height 23
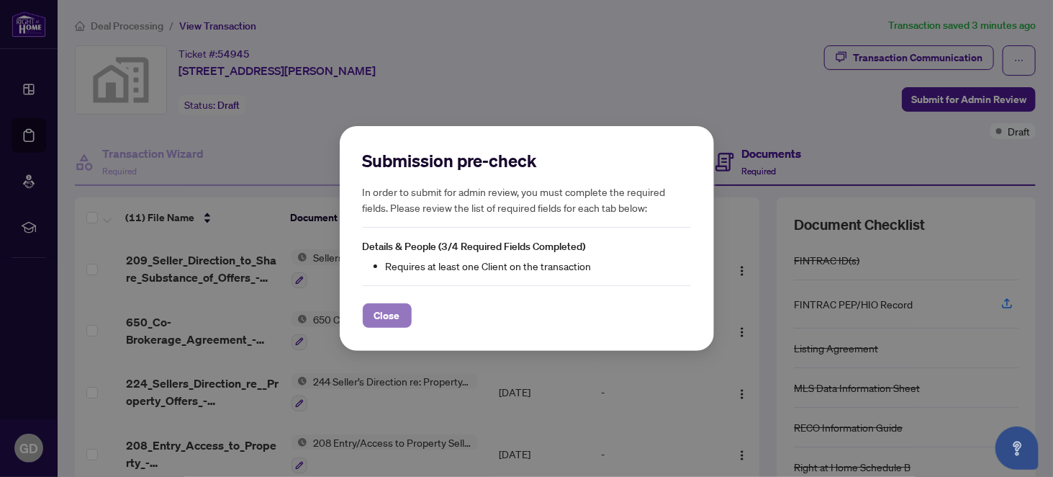
click at [388, 315] on span "Close" at bounding box center [387, 315] width 26 height 23
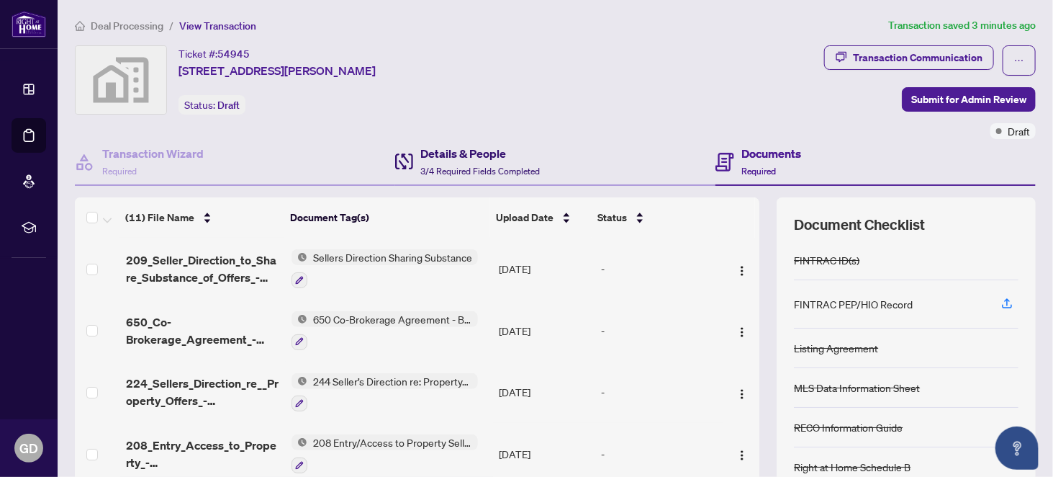
click at [449, 153] on h4 "Details & People" at bounding box center [480, 153] width 120 height 17
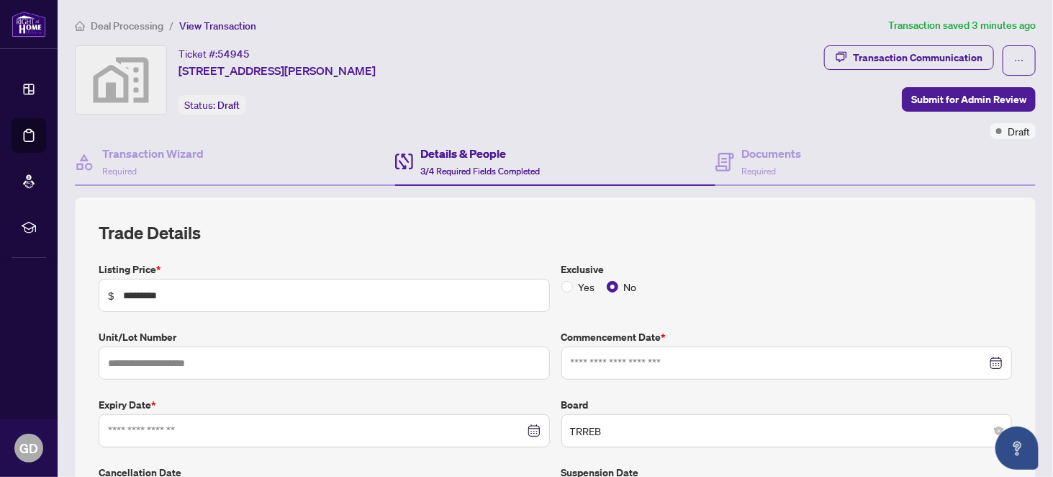
type input "**********"
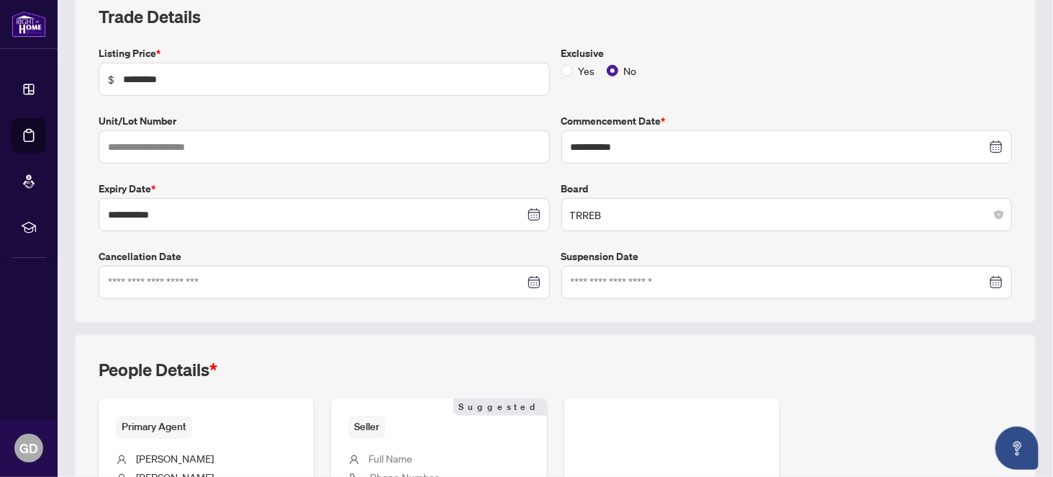
scroll to position [406, 0]
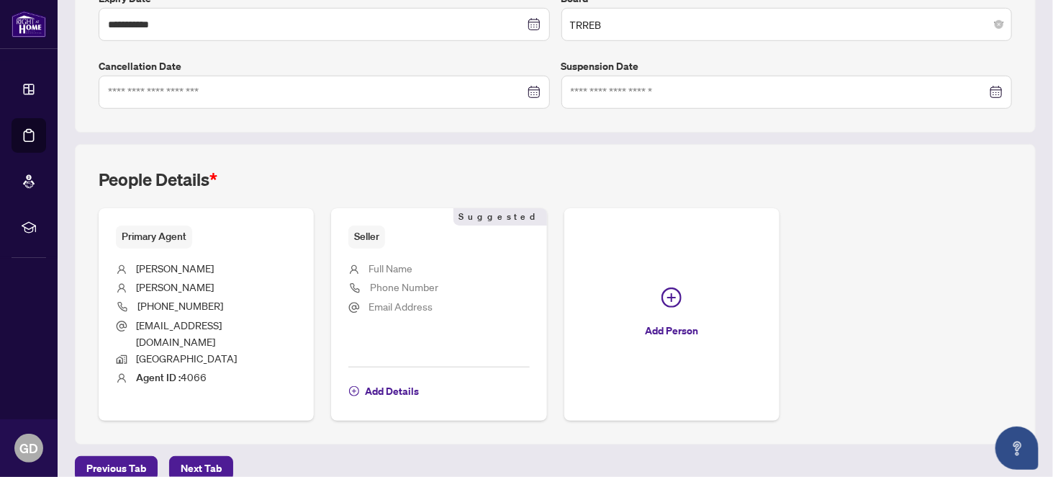
click at [389, 261] on span "Full Name" at bounding box center [391, 267] width 44 height 13
click at [390, 263] on span "Full Name" at bounding box center [391, 267] width 44 height 13
click at [392, 379] on span "Add Details" at bounding box center [392, 390] width 54 height 23
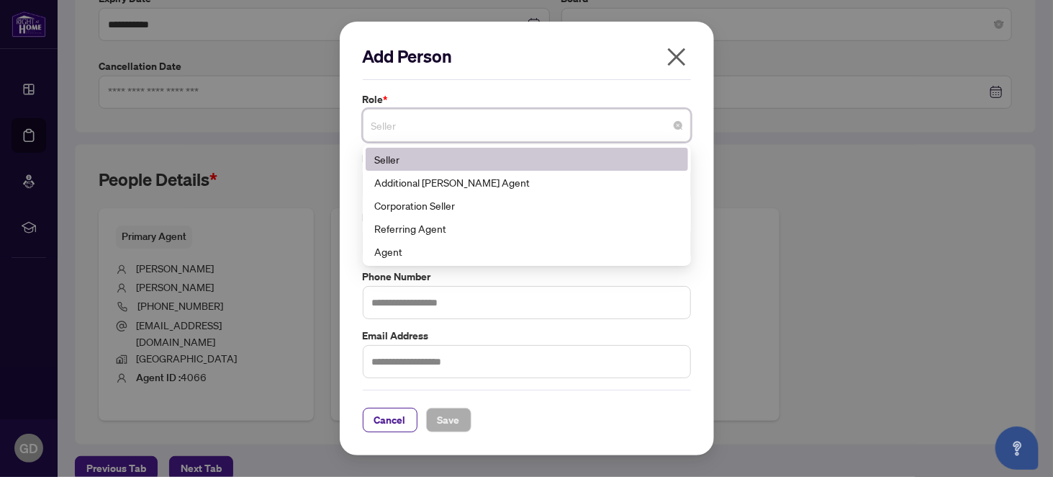
click at [408, 142] on input "search" at bounding box center [520, 128] width 298 height 32
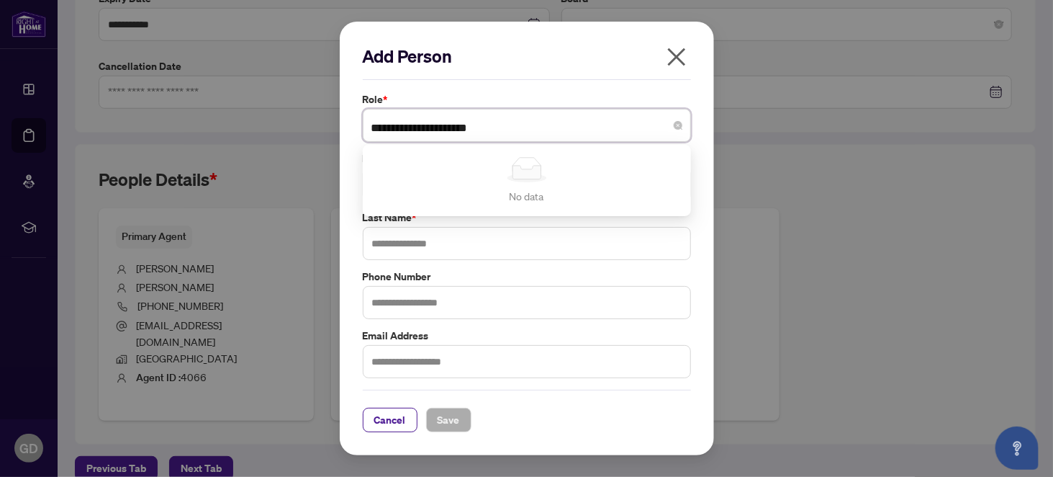
drag, startPoint x: 490, startPoint y: 129, endPoint x: 452, endPoint y: 129, distance: 38.2
click at [452, 129] on input "**********" at bounding box center [520, 128] width 298 height 32
type input "**********"
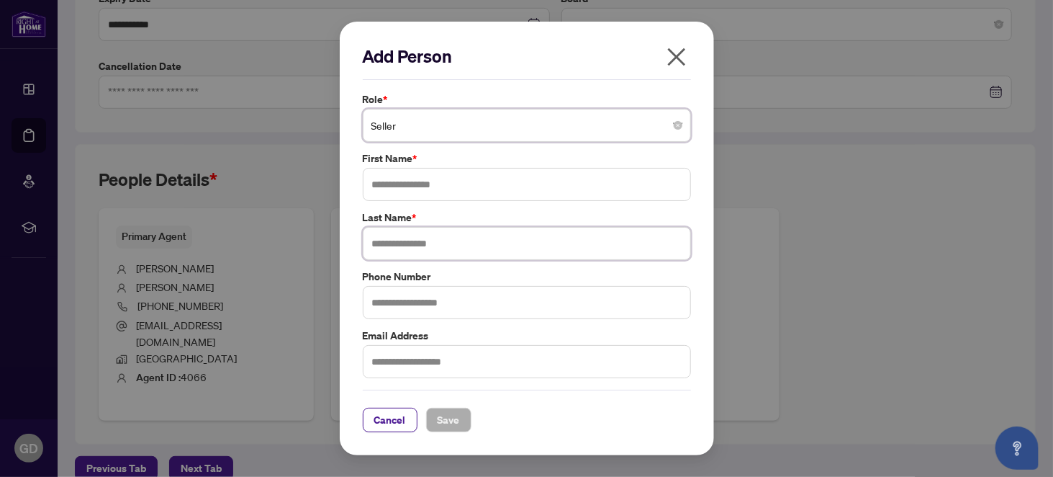
click at [442, 241] on input "text" at bounding box center [527, 243] width 328 height 33
click at [382, 182] on input "text" at bounding box center [527, 184] width 328 height 33
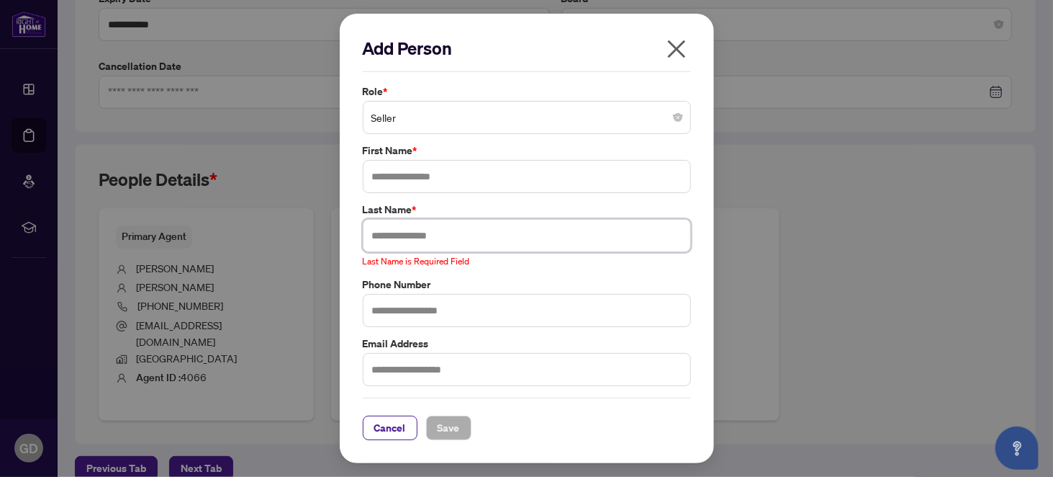
click at [381, 231] on input "text" at bounding box center [527, 235] width 328 height 33
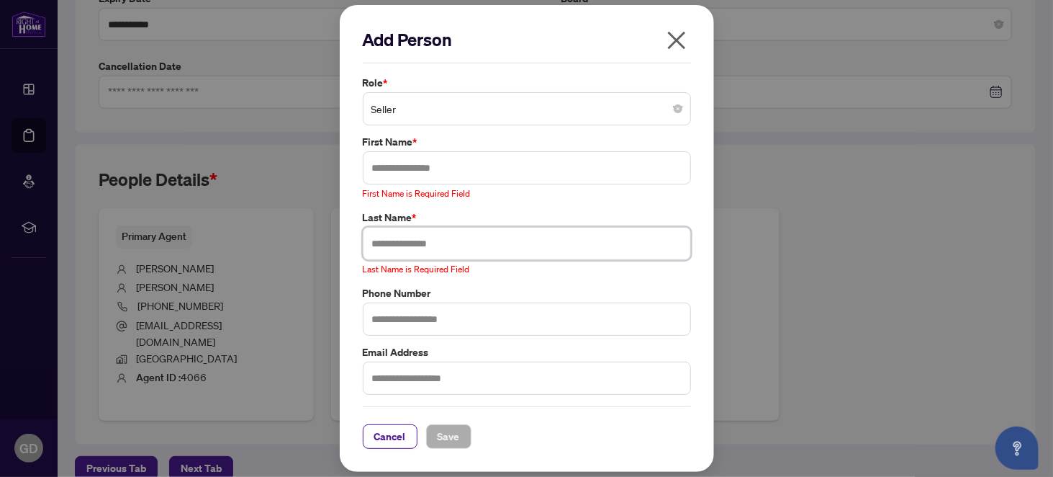
paste input "*******"
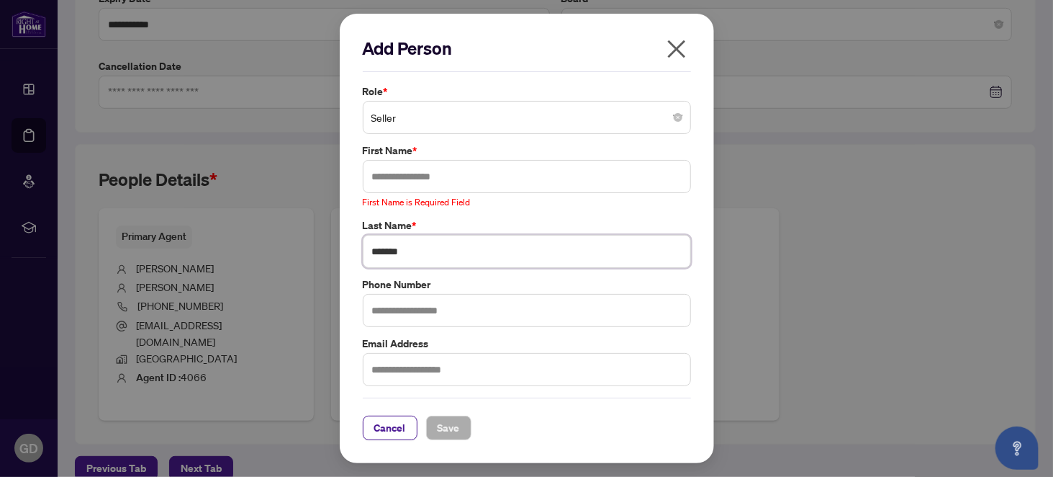
type input "*******"
click at [389, 174] on input "text" at bounding box center [527, 176] width 328 height 33
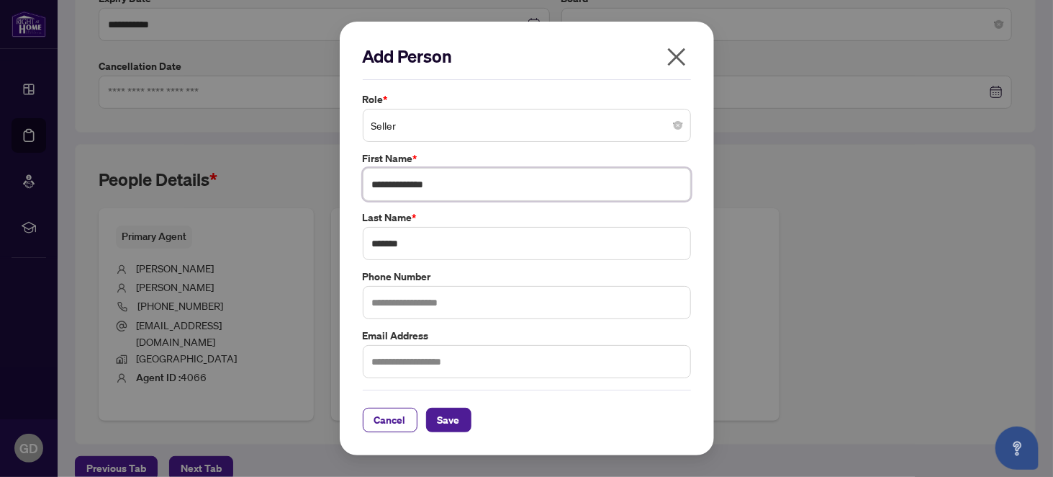
click at [421, 184] on input "**********" at bounding box center [527, 184] width 328 height 33
click at [456, 189] on input "**********" at bounding box center [527, 184] width 328 height 33
type input "**********"
click at [387, 299] on input "text" at bounding box center [527, 302] width 328 height 33
type input "**********"
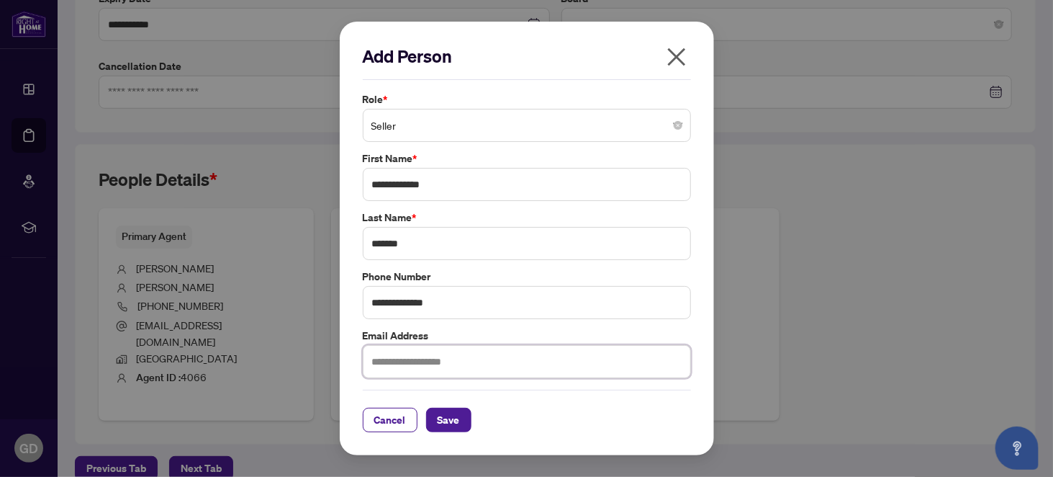
click at [384, 362] on input "text" at bounding box center [527, 361] width 328 height 33
type input "**********"
click at [448, 421] on span "Save" at bounding box center [449, 419] width 22 height 23
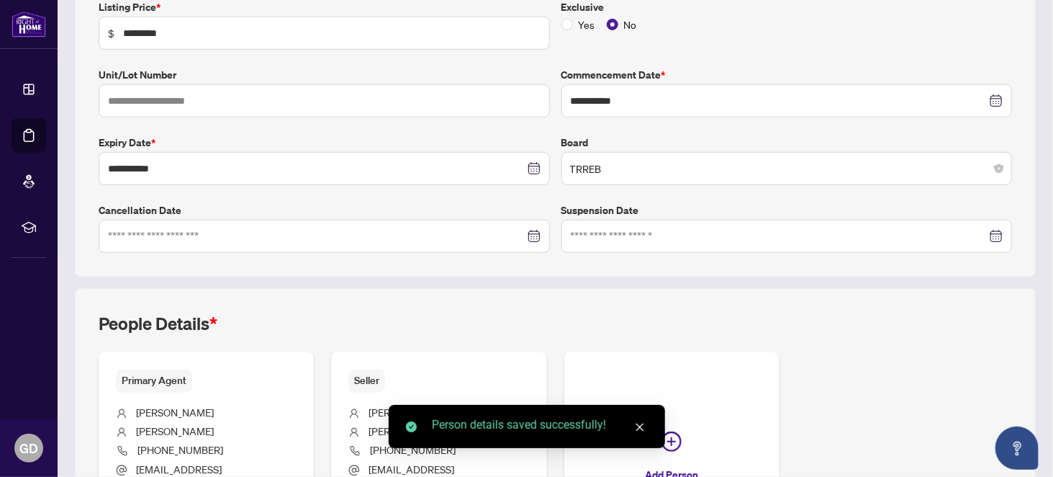
scroll to position [118, 0]
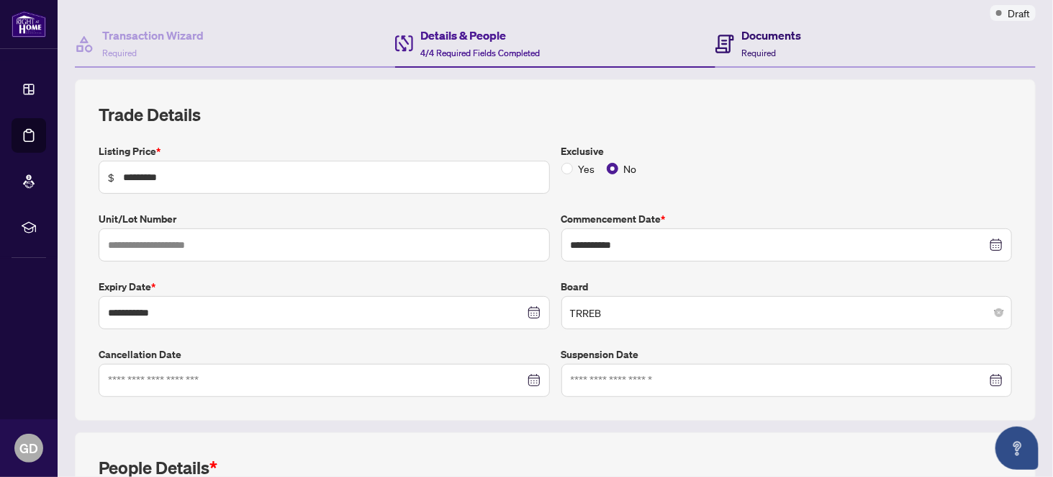
click at [751, 41] on h4 "Documents" at bounding box center [772, 35] width 60 height 17
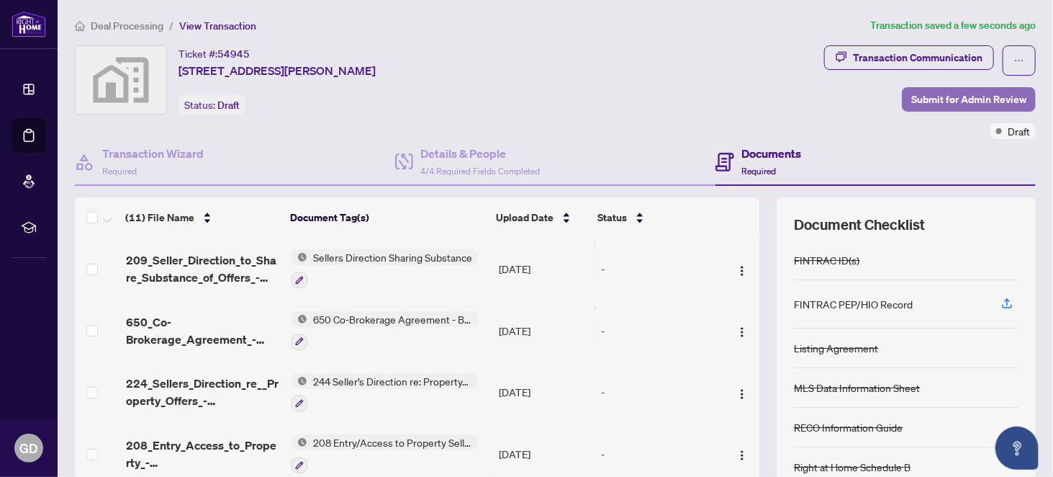
click at [947, 101] on span "Submit for Admin Review" at bounding box center [968, 99] width 115 height 23
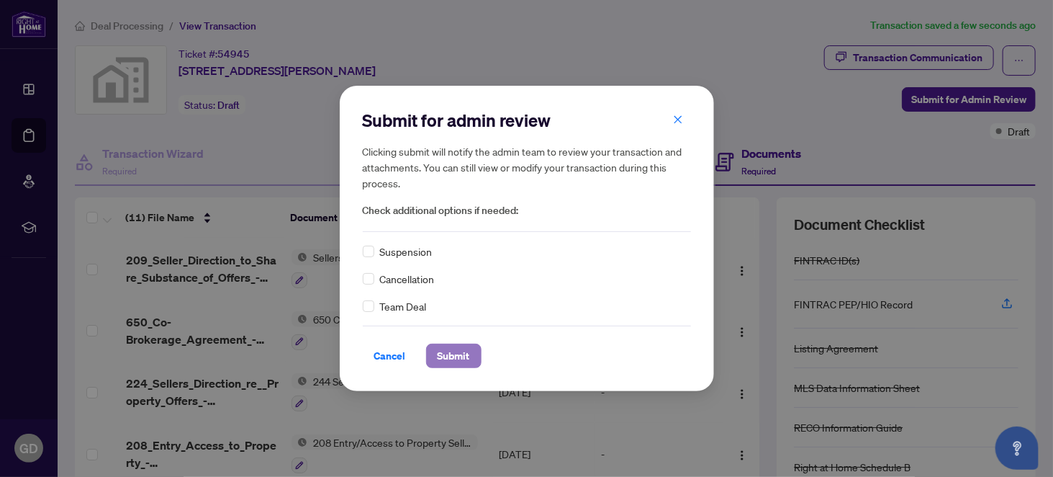
click at [450, 356] on span "Submit" at bounding box center [454, 355] width 32 height 23
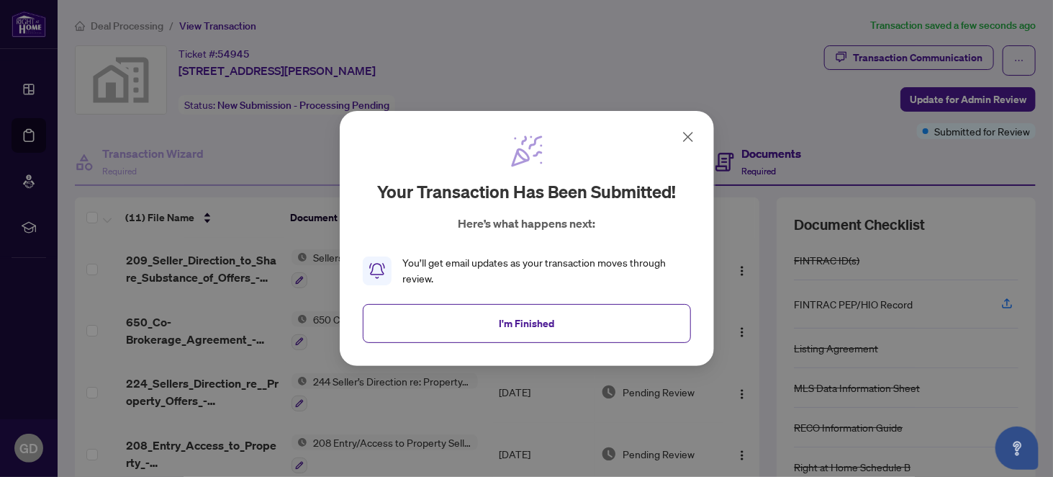
click at [688, 140] on icon at bounding box center [688, 136] width 17 height 17
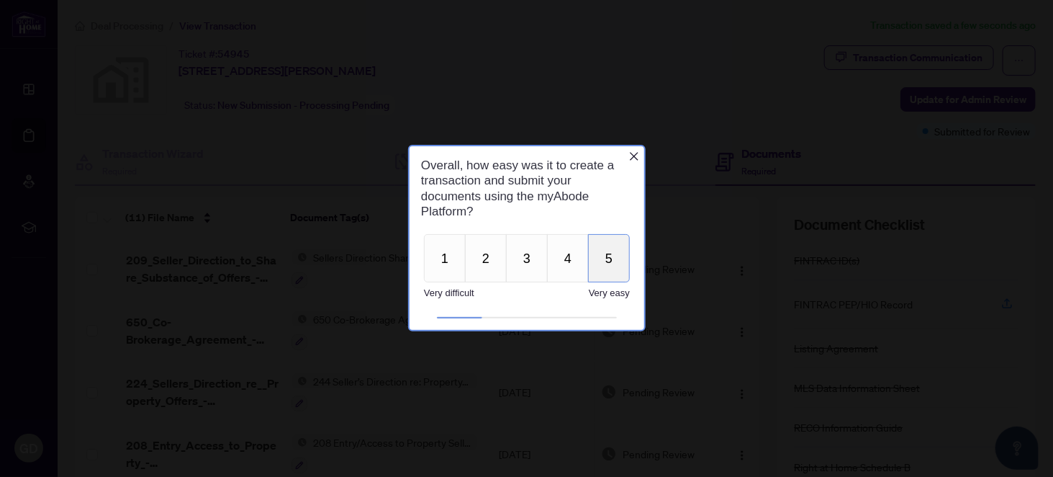
click at [607, 258] on button "5" at bounding box center [608, 258] width 42 height 48
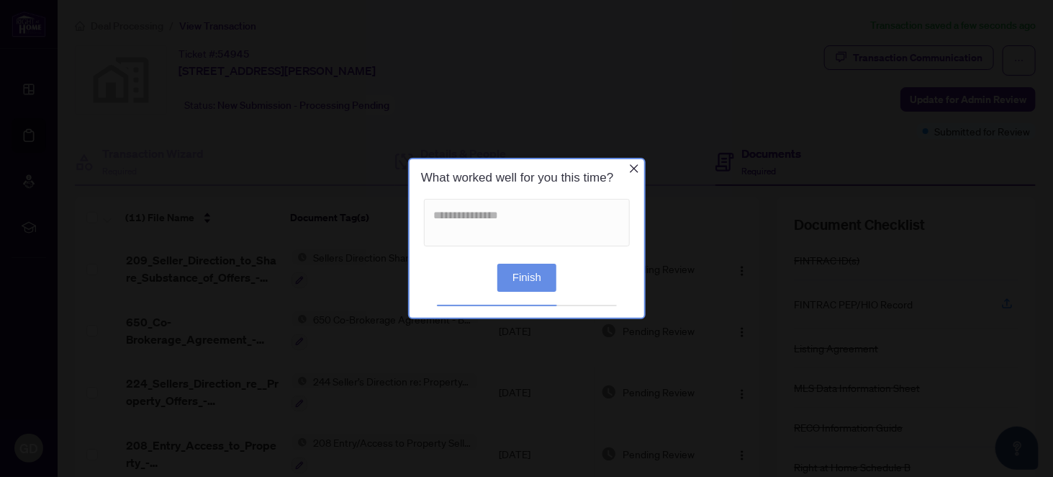
click at [631, 166] on icon "Close button" at bounding box center [633, 168] width 9 height 9
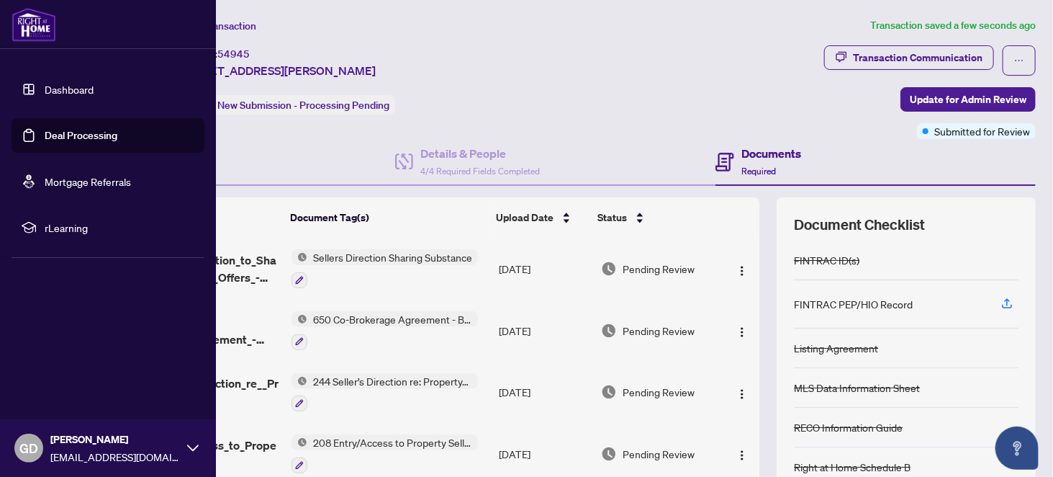
click at [33, 446] on span "GD" at bounding box center [28, 448] width 19 height 20
click at [67, 367] on span "Logout" at bounding box center [58, 362] width 32 height 23
